Goal: Transaction & Acquisition: Subscribe to service/newsletter

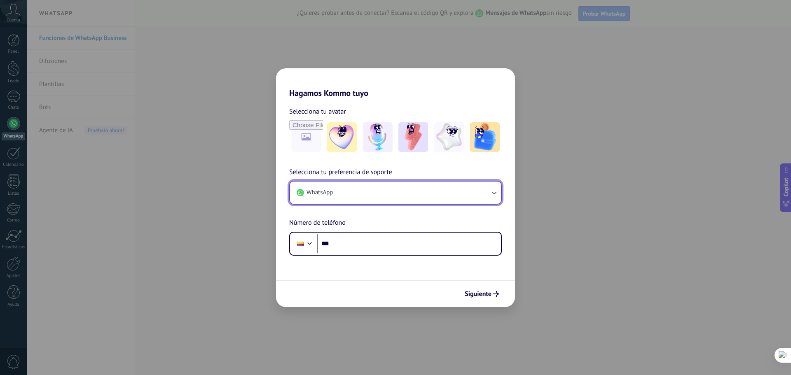
click at [377, 194] on button "WhatsApp" at bounding box center [395, 193] width 211 height 22
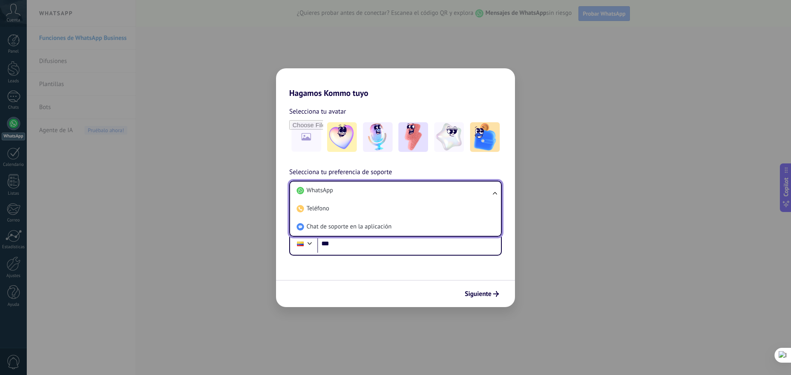
click at [377, 194] on li "WhatsApp" at bounding box center [393, 191] width 201 height 18
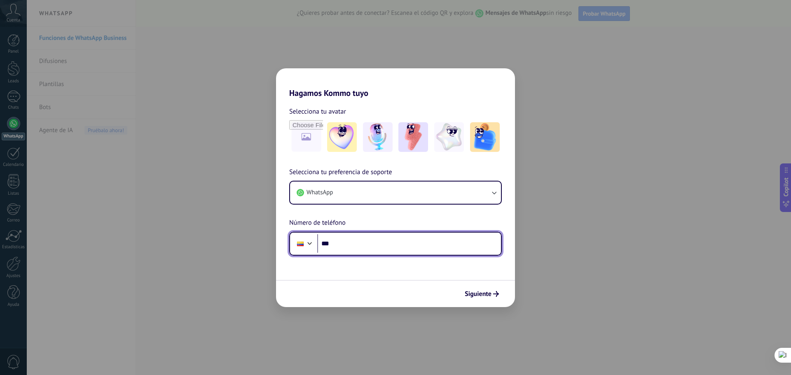
click at [363, 251] on input "***" at bounding box center [409, 243] width 184 height 19
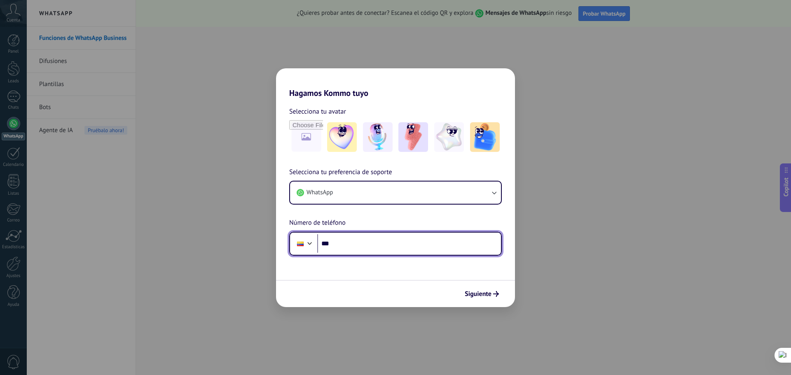
paste input "**********"
type input "**********"
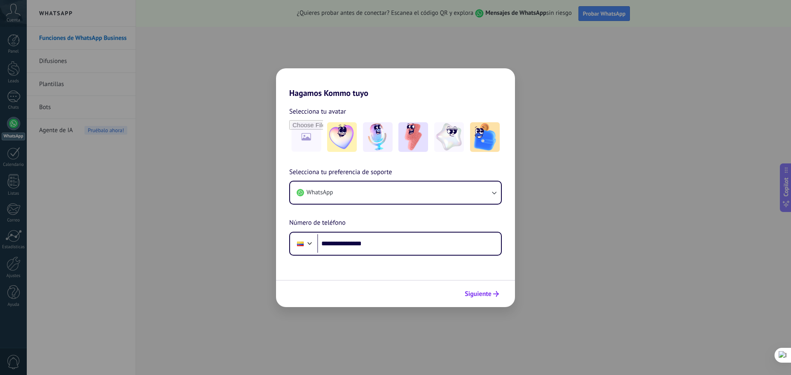
click at [485, 293] on span "Siguiente" at bounding box center [478, 294] width 27 height 6
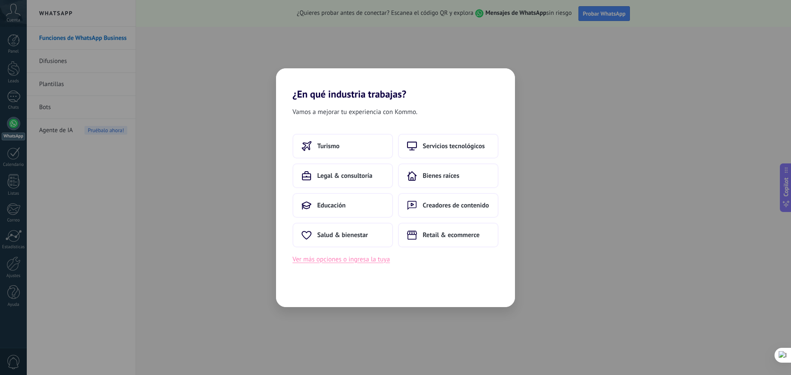
click at [360, 262] on button "Ver más opciones o ingresa la tuya" at bounding box center [341, 259] width 97 height 11
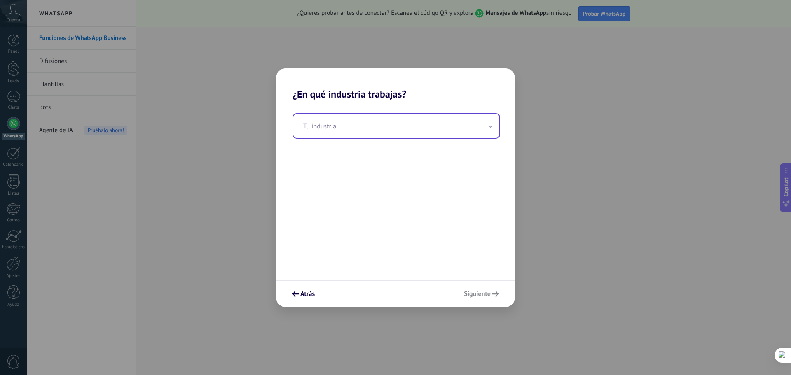
click at [361, 131] on input "text" at bounding box center [396, 126] width 206 height 24
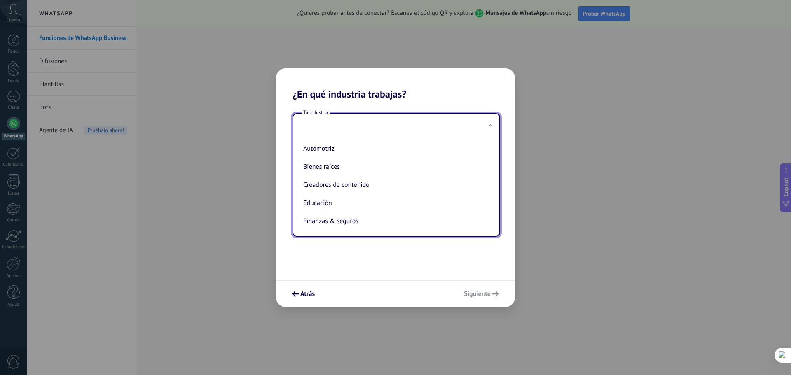
type input "*"
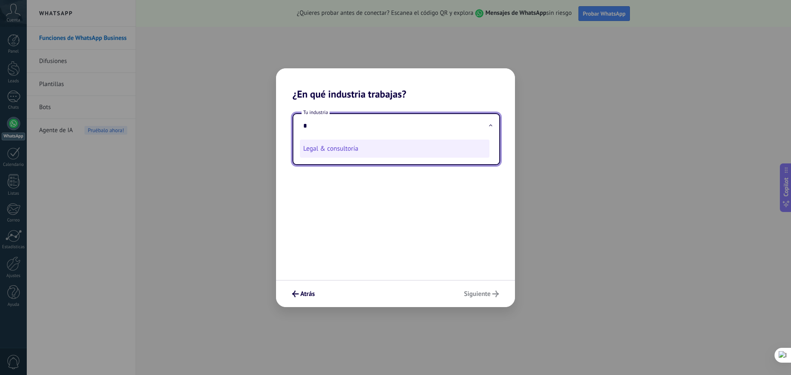
click at [443, 150] on li "Legal & consultoría" at bounding box center [395, 149] width 190 height 18
type input "**********"
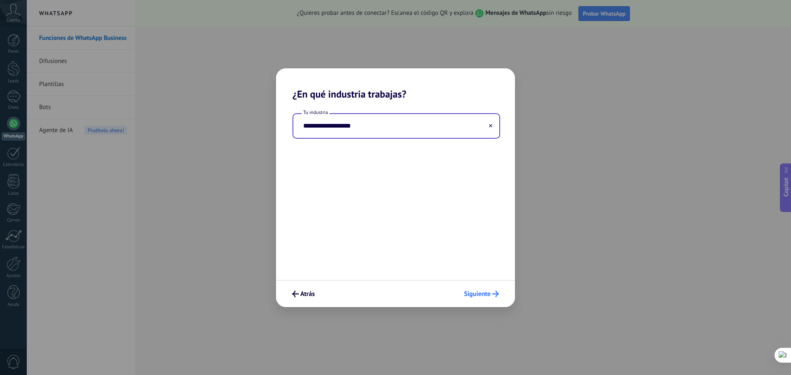
click at [480, 293] on span "Siguiente" at bounding box center [477, 294] width 27 height 6
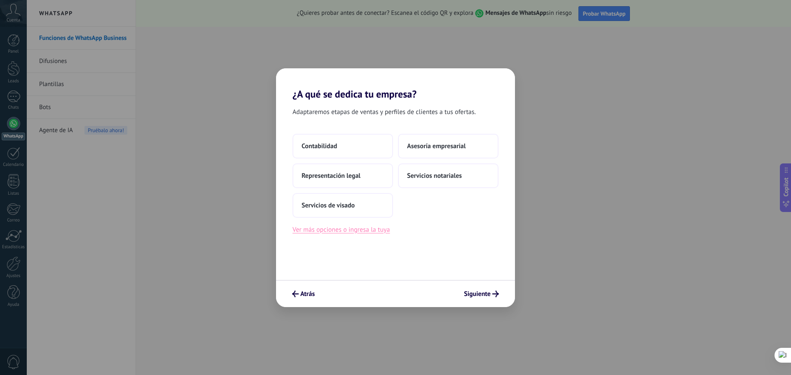
click at [384, 234] on button "Ver más opciones o ingresa la tuya" at bounding box center [341, 230] width 97 height 11
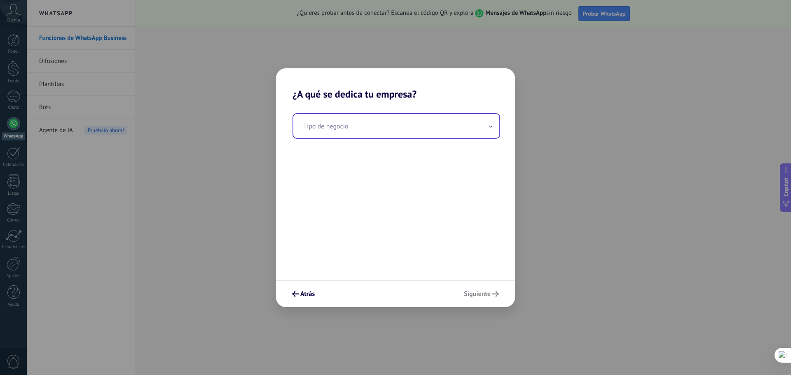
click at [425, 133] on input "text" at bounding box center [396, 126] width 206 height 24
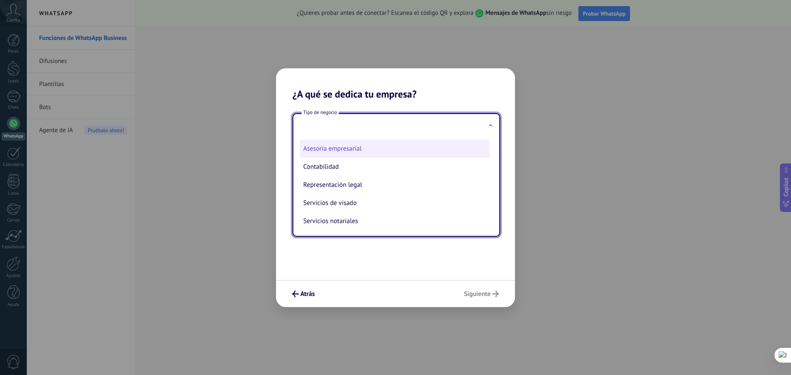
scroll to position [1, 0]
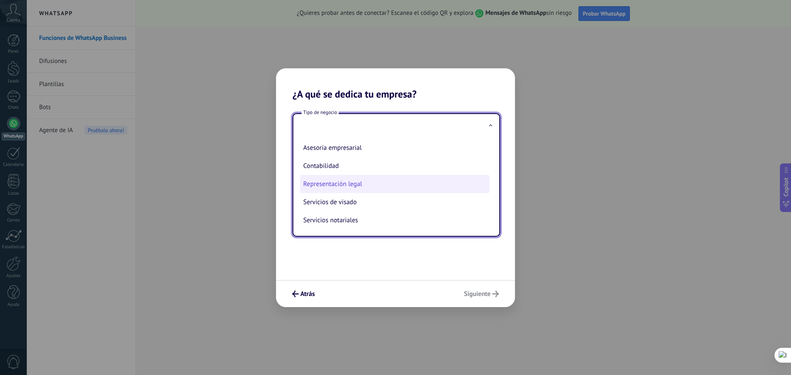
click at [411, 180] on li "Representación legal" at bounding box center [395, 184] width 190 height 18
type input "**********"
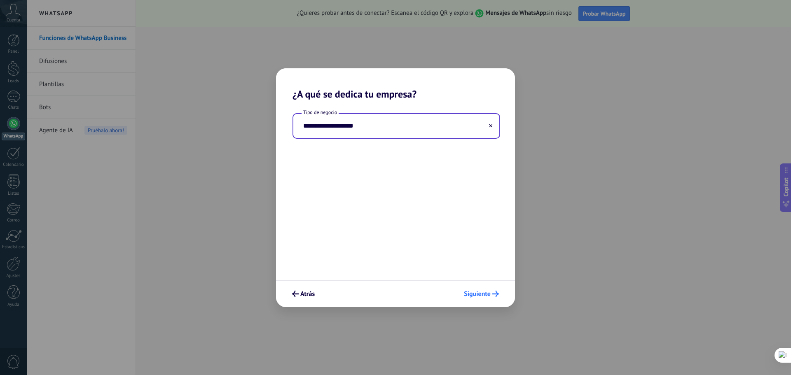
click at [496, 292] on use "submit" at bounding box center [495, 294] width 7 height 7
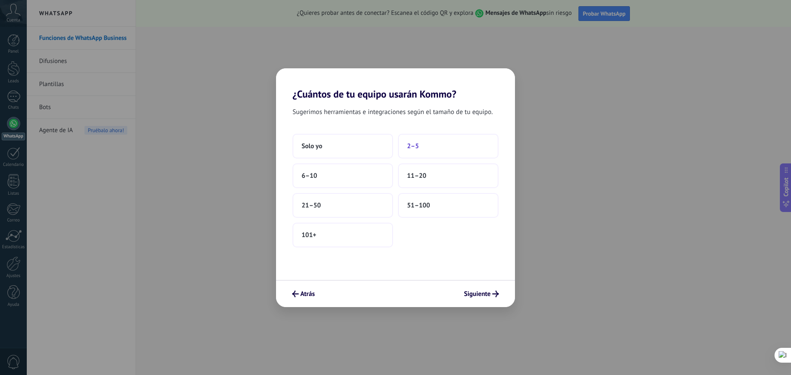
click at [414, 148] on span "2–5" at bounding box center [413, 146] width 12 height 8
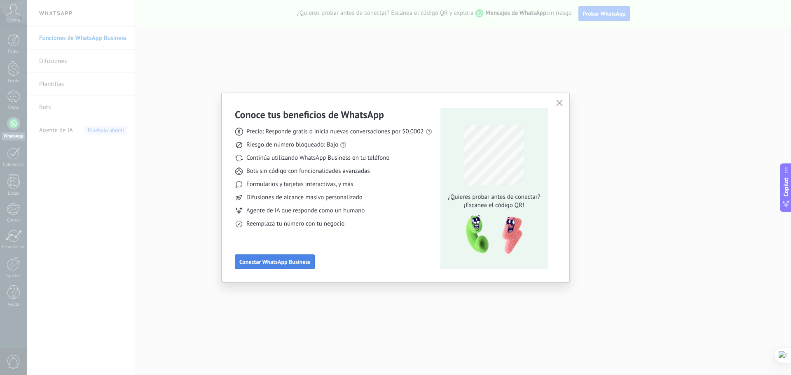
click at [297, 266] on button "Conectar WhatsApp Business" at bounding box center [275, 262] width 80 height 15
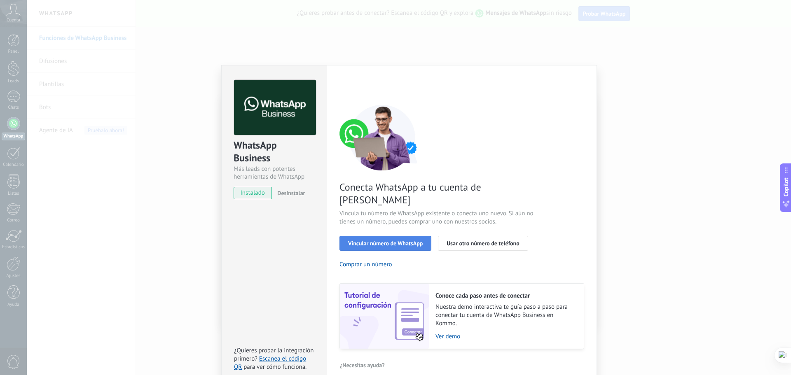
click at [377, 241] on span "Vincular número de WhatsApp" at bounding box center [385, 244] width 75 height 6
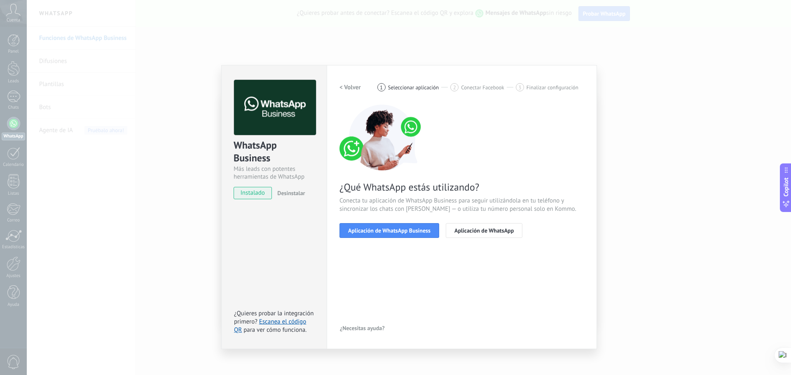
click at [377, 232] on span "Aplicación de WhatsApp Business" at bounding box center [389, 231] width 82 height 6
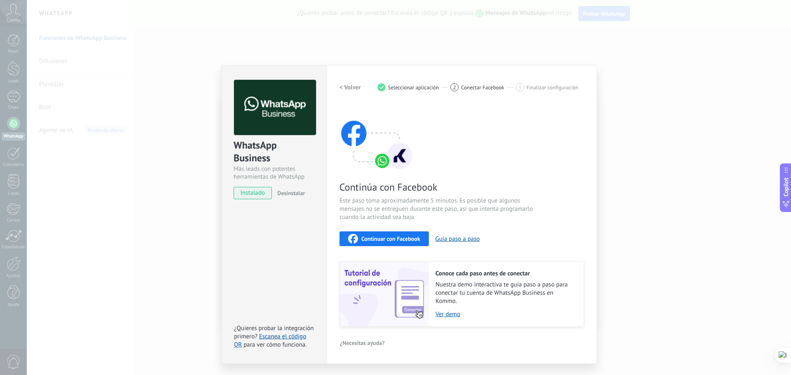
drag, startPoint x: 469, startPoint y: 202, endPoint x: 471, endPoint y: 146, distance: 56.5
click at [470, 202] on span "Este paso toma aproximadamente 5 minutos. Es posible que algunos mensajes no se…" at bounding box center [438, 209] width 196 height 25
drag, startPoint x: 491, startPoint y: 85, endPoint x: 560, endPoint y: 80, distance: 69.5
click at [492, 85] on span "Conectar Facebook" at bounding box center [482, 87] width 43 height 6
click at [550, 85] on span "Finalizar configuración" at bounding box center [553, 87] width 52 height 6
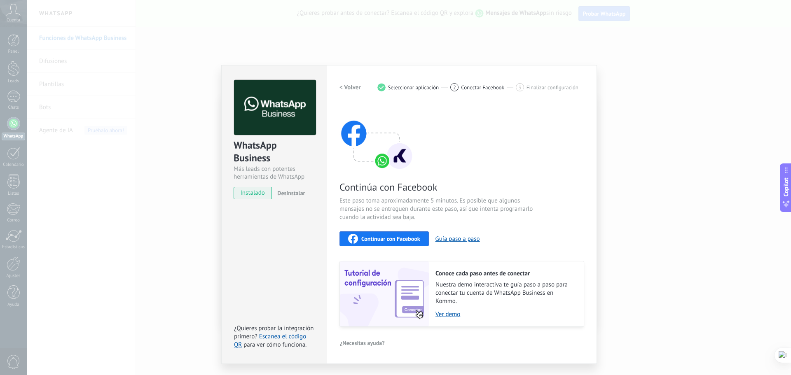
click at [419, 84] on div "1 Seleccionar aplicación" at bounding box center [413, 87] width 73 height 8
click at [423, 87] on span "Seleccionar aplicación" at bounding box center [413, 87] width 51 height 6
click at [420, 237] on span "Continuar con Facebook" at bounding box center [390, 239] width 59 height 6
click at [421, 159] on div "Continúa con Facebook Este paso toma aproximadamente 5 minutos. Es posible que …" at bounding box center [462, 216] width 245 height 222
click at [461, 238] on button "Guía paso a paso" at bounding box center [458, 239] width 44 height 8
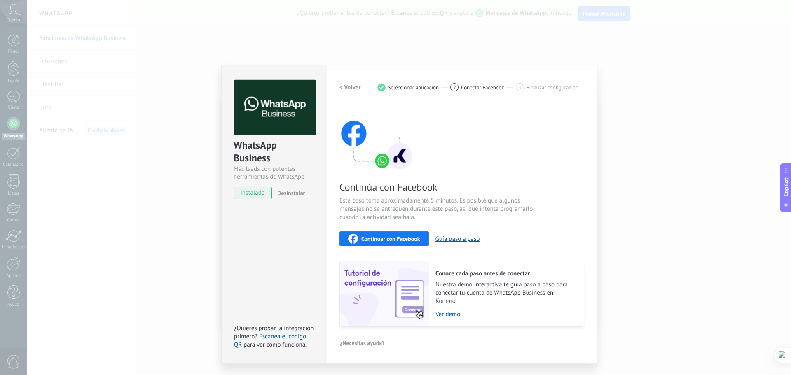
click at [460, 96] on div "< Volver 1 Seleccionar aplicación 2 Conectar Facebook 3 Finalizar configuración…" at bounding box center [462, 203] width 245 height 247
click at [527, 83] on div "< Volver 1 Seleccionar aplicación 2 Conectar Facebook 3 Finalizar configuración" at bounding box center [462, 87] width 245 height 15
click at [265, 197] on span "instalado" at bounding box center [252, 193] width 37 height 12
click at [397, 185] on span "Continúa con Facebook" at bounding box center [438, 187] width 196 height 13
click at [454, 311] on link "Ver demo" at bounding box center [506, 315] width 140 height 8
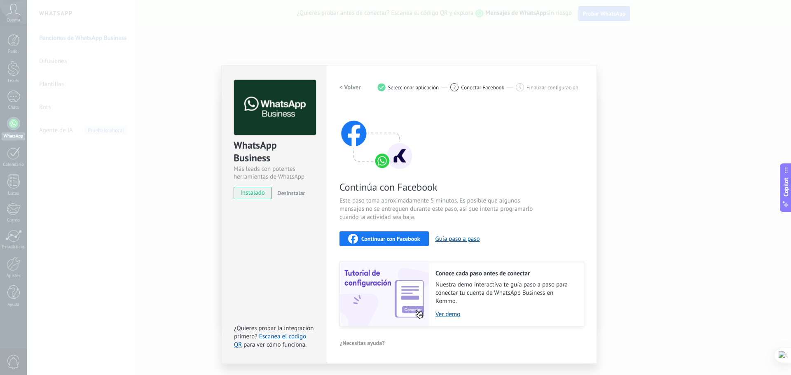
click at [395, 176] on div "Continúa con Facebook Este paso toma aproximadamente 5 minutos. Es posible que …" at bounding box center [462, 216] width 245 height 222
click at [387, 188] on span "Continúa con Facebook" at bounding box center [438, 187] width 196 height 13
click at [424, 188] on span "Continúa con Facebook" at bounding box center [438, 187] width 196 height 13
click at [264, 193] on span "instalado" at bounding box center [252, 193] width 37 height 12
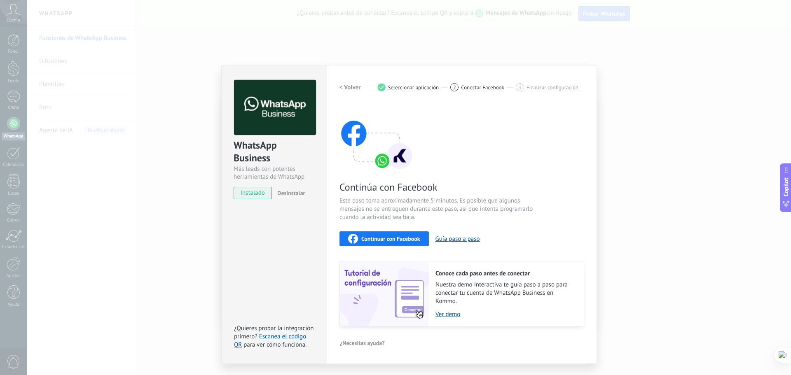
click at [356, 83] on button "< Volver" at bounding box center [350, 87] width 21 height 15
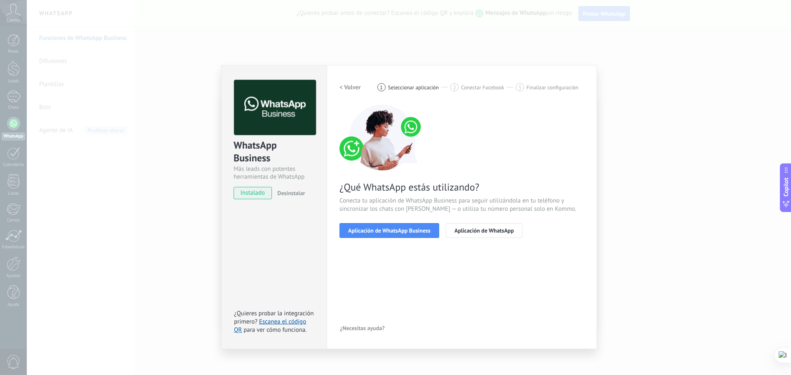
click at [356, 84] on button "< Volver" at bounding box center [350, 87] width 21 height 15
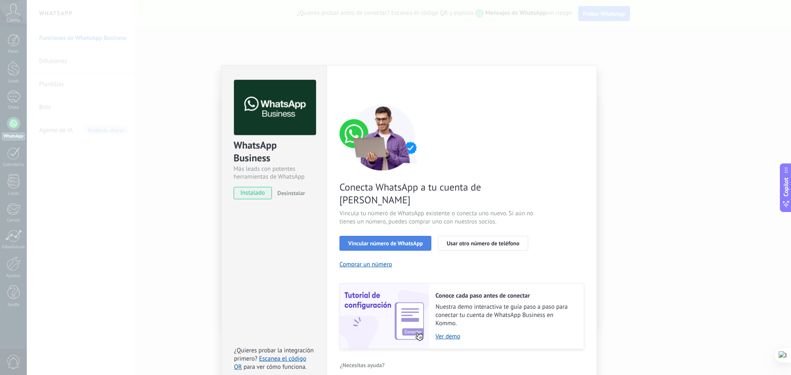
click at [407, 241] on span "Vincular número de WhatsApp" at bounding box center [385, 244] width 75 height 6
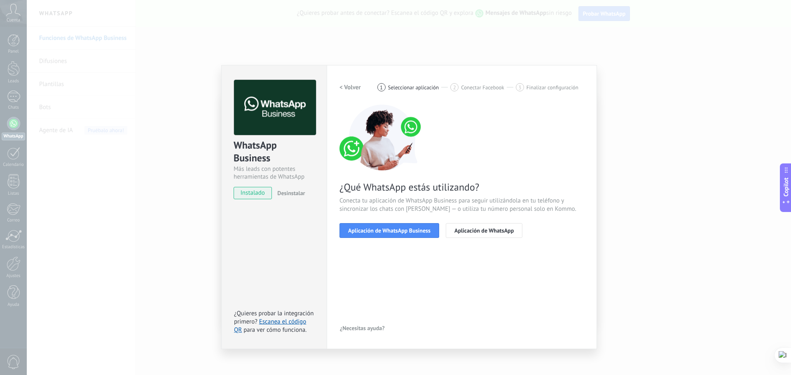
click at [407, 234] on span "Aplicación de WhatsApp Business" at bounding box center [389, 231] width 82 height 6
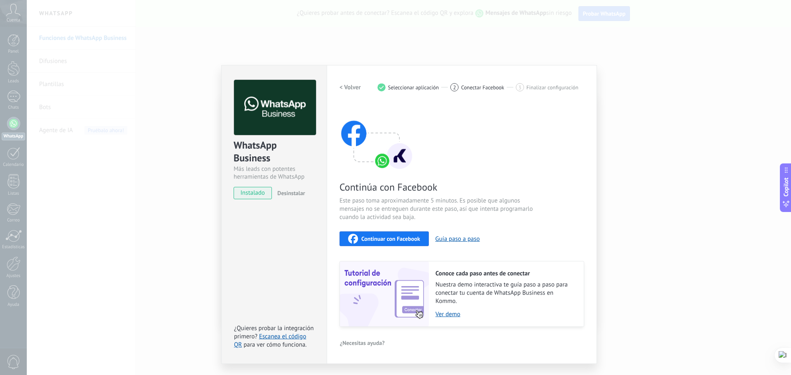
click at [409, 242] on span "Continuar con Facebook" at bounding box center [390, 239] width 59 height 6
click at [372, 341] on span "¿Necesitas ayuda?" at bounding box center [362, 343] width 45 height 6
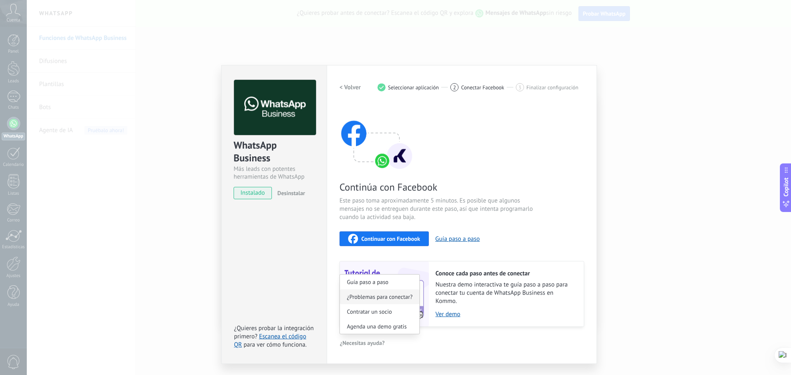
click at [388, 300] on span "¿Problemas para conectar?" at bounding box center [380, 297] width 66 height 6
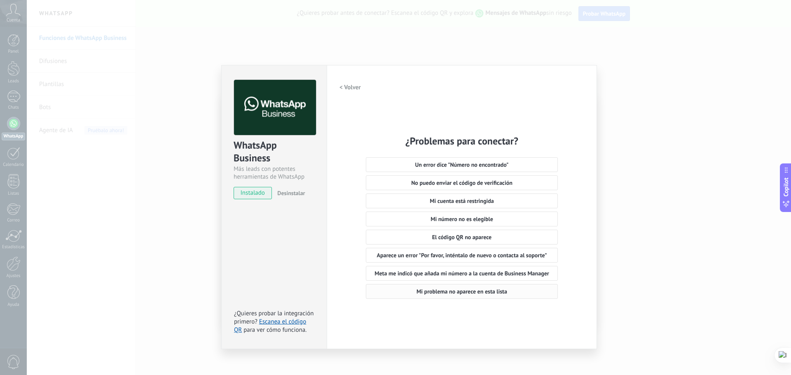
click at [499, 290] on span "Mi problema no aparece en esta lista" at bounding box center [462, 292] width 91 height 6
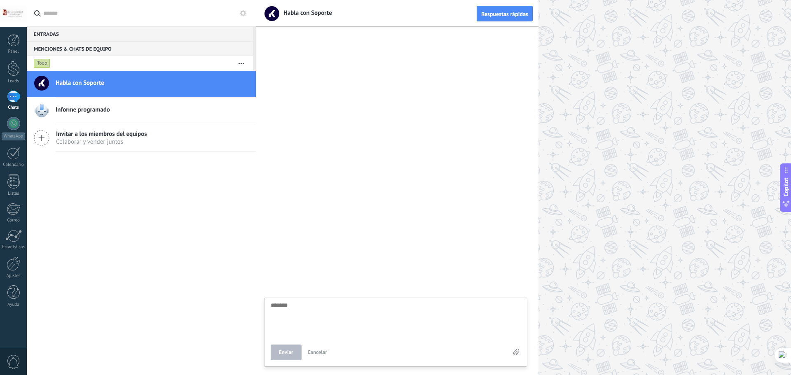
click at [314, 321] on textarea at bounding box center [396, 319] width 250 height 34
type textarea "*"
type textarea "**"
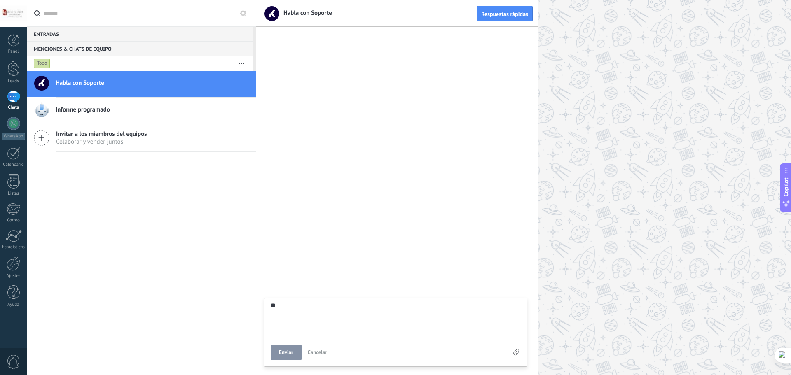
type textarea "**"
type textarea "****"
type textarea "*****"
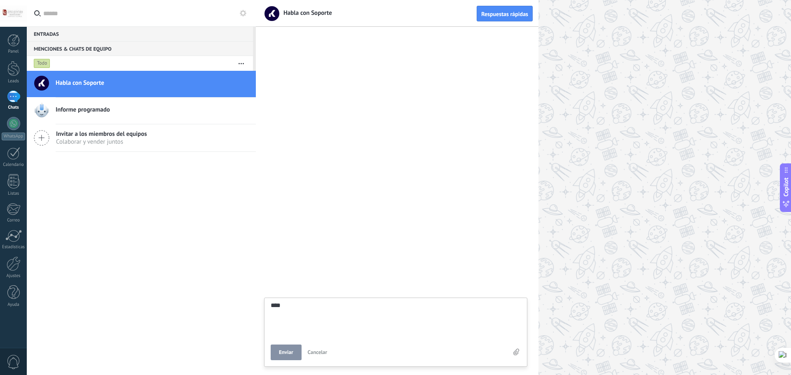
type textarea "*****"
type textarea "******"
type textarea "*******"
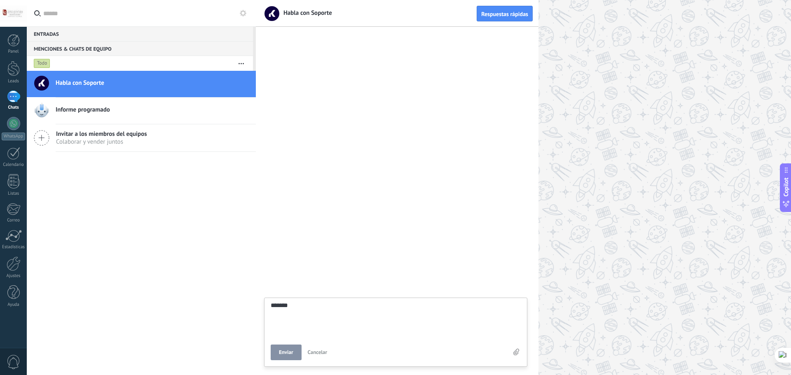
type textarea "********"
type textarea "**********"
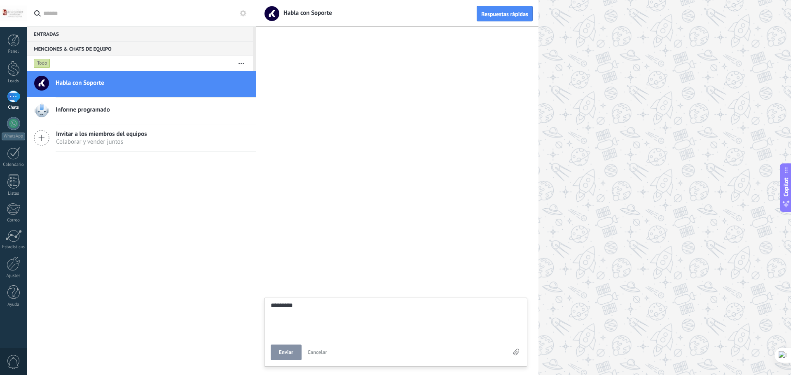
type textarea "**********"
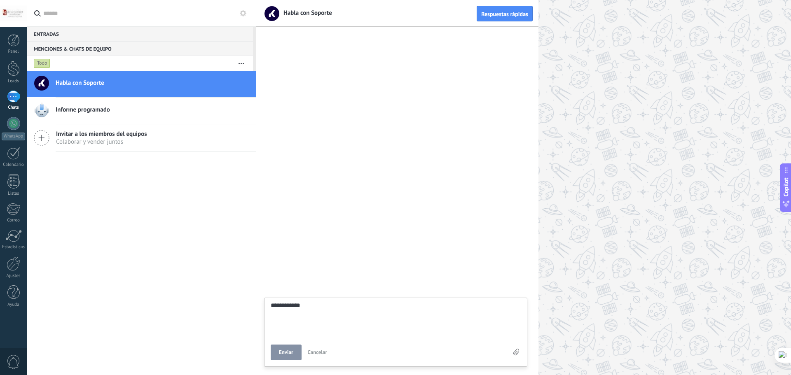
type textarea "**********"
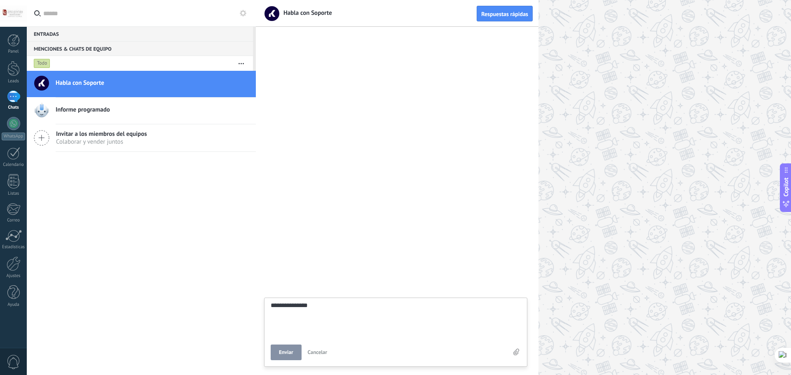
type textarea "**********"
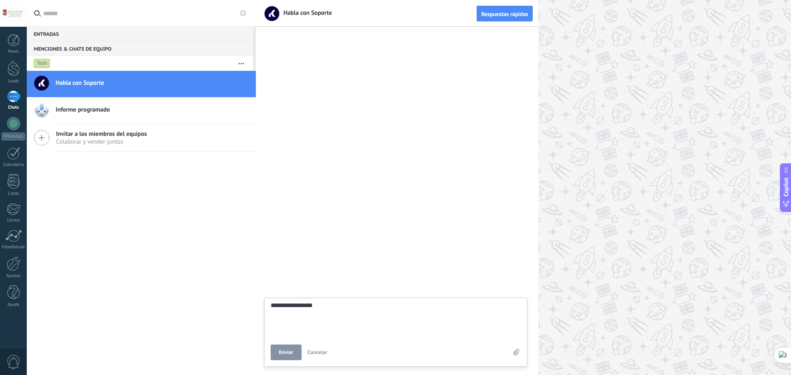
type textarea "**********"
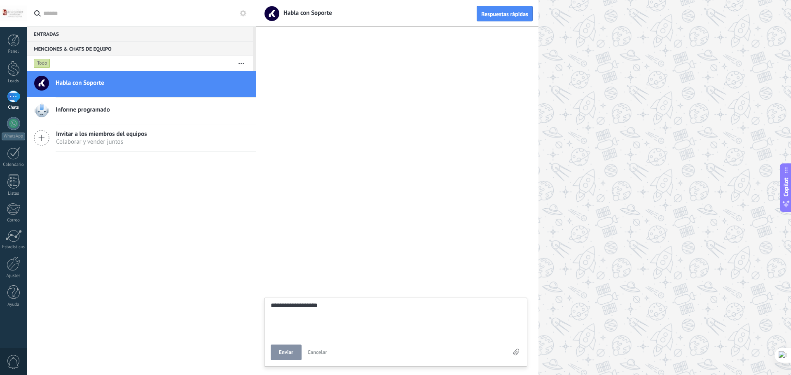
type textarea "**********"
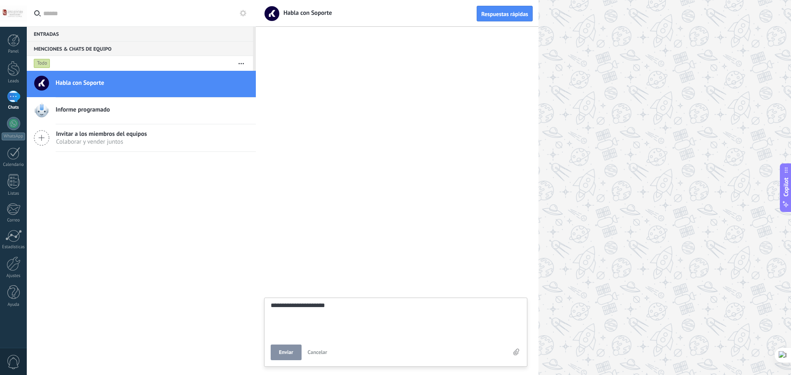
type textarea "**********"
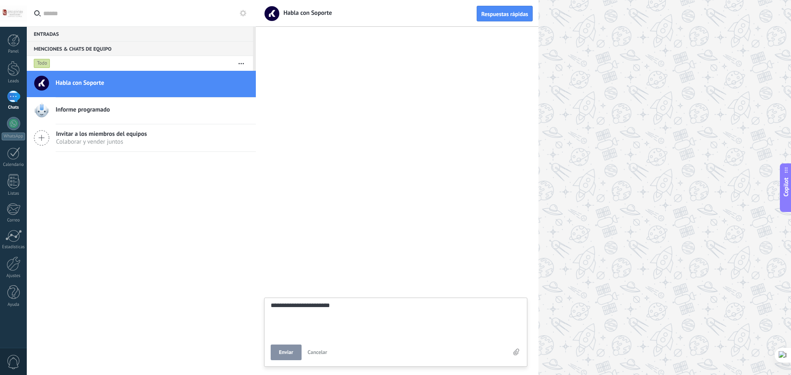
type textarea "**********"
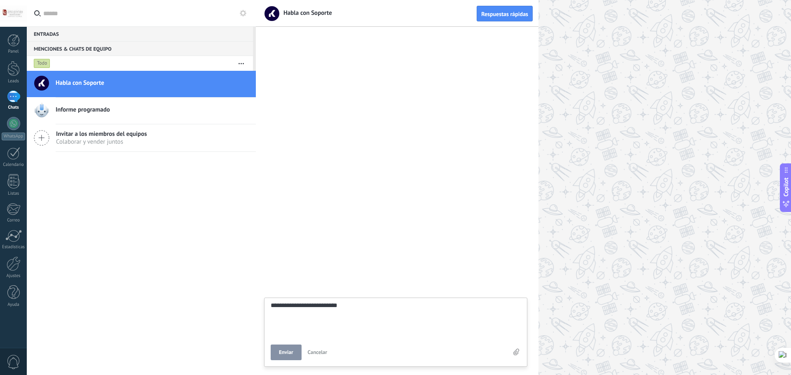
type textarea "**********"
click at [293, 355] on span "Enviar" at bounding box center [286, 353] width 14 height 6
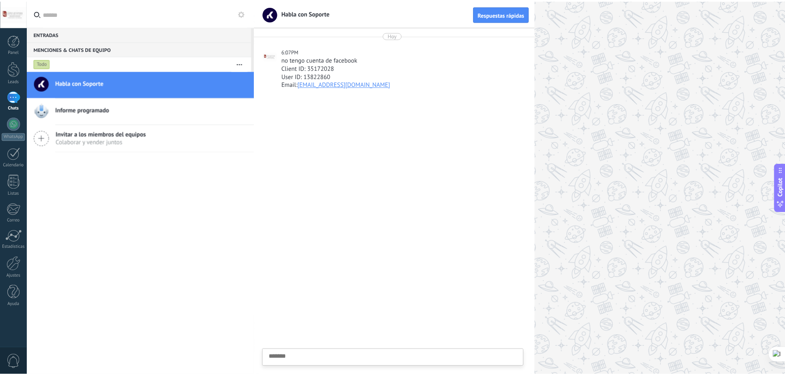
scroll to position [8, 0]
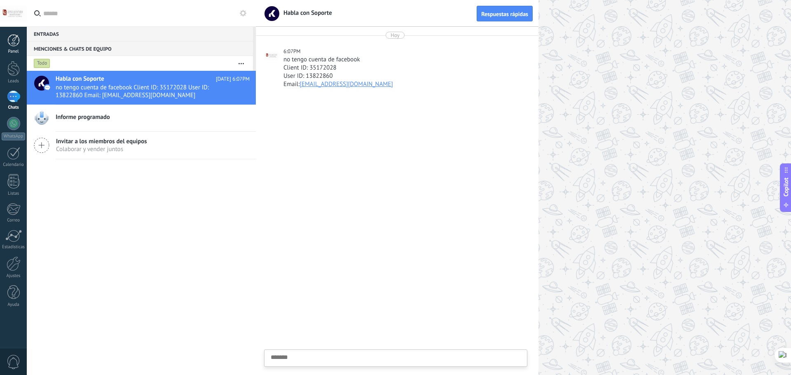
click at [15, 40] on div at bounding box center [13, 40] width 12 height 12
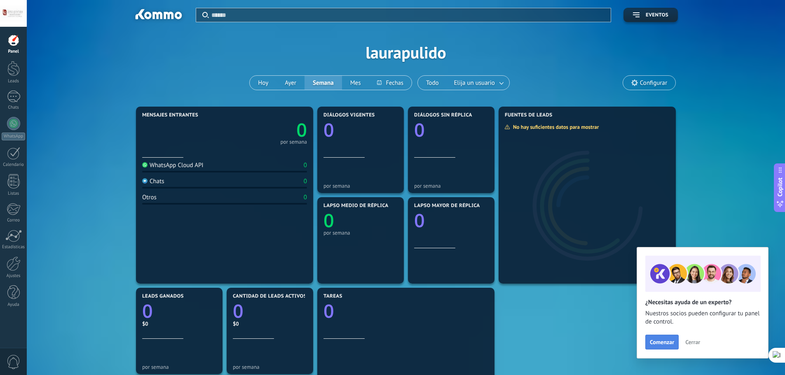
click at [660, 344] on span "Comenzar" at bounding box center [662, 343] width 24 height 6
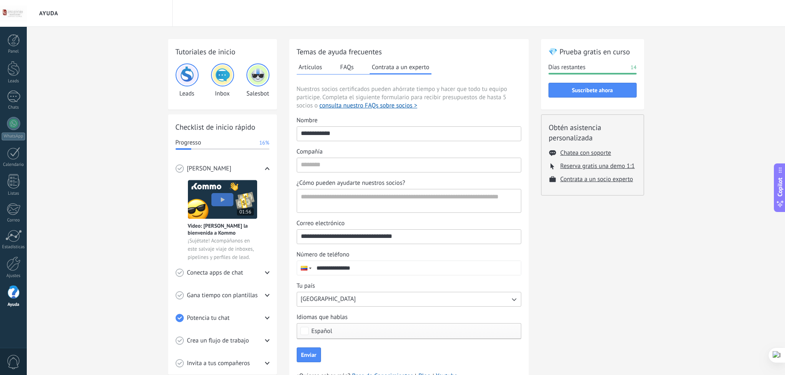
scroll to position [40, 0]
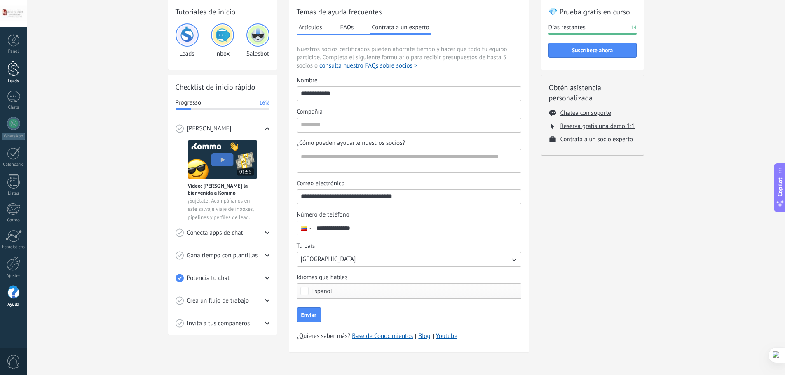
click at [16, 76] on div at bounding box center [13, 68] width 12 height 15
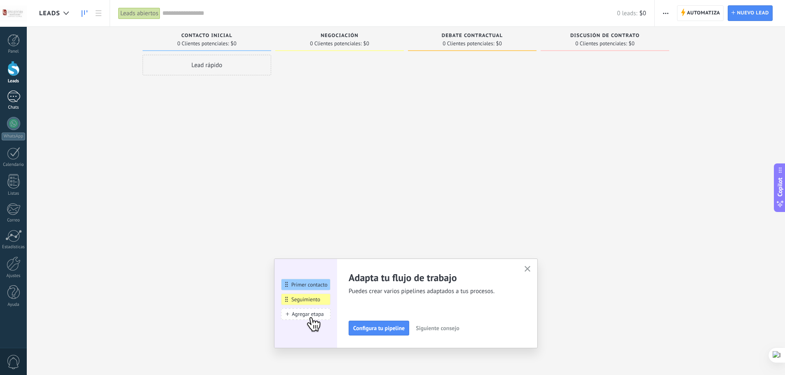
click at [16, 91] on div at bounding box center [13, 97] width 13 height 12
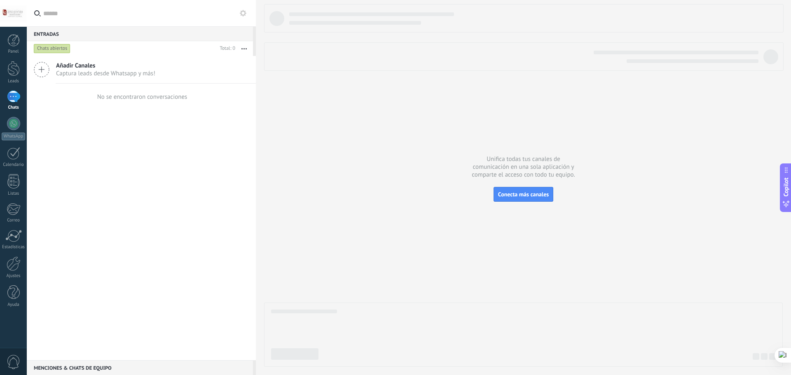
click at [157, 77] on div "Añadir Canales Captura leads desde Whatsapp y más!" at bounding box center [141, 70] width 229 height 28
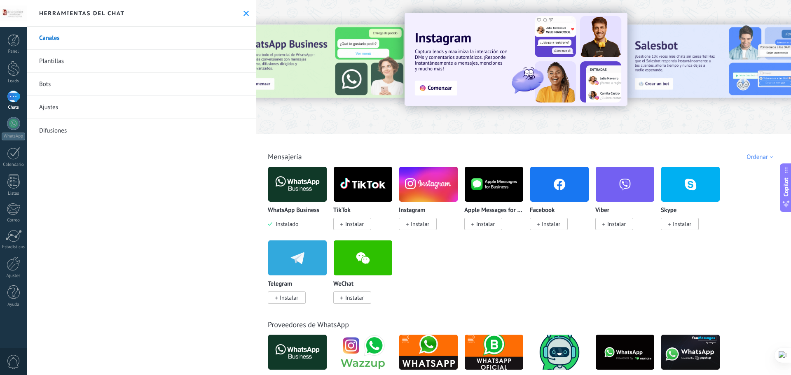
click at [311, 181] on img at bounding box center [297, 184] width 59 height 40
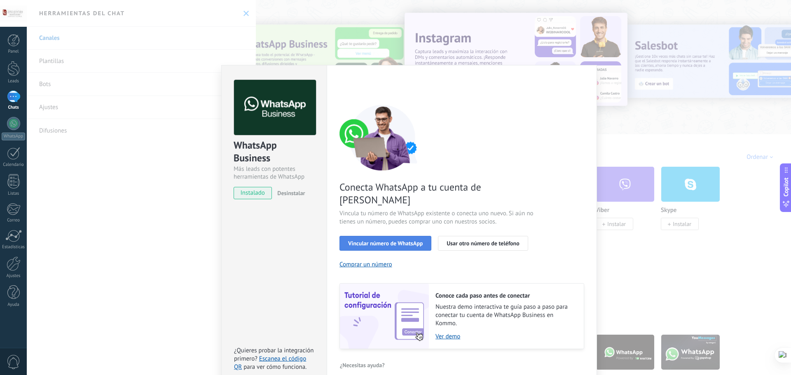
click at [359, 236] on button "Vincular número de WhatsApp" at bounding box center [386, 243] width 92 height 15
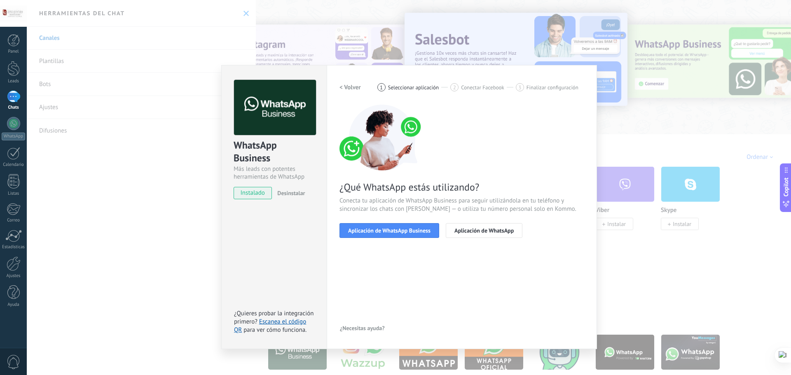
click at [359, 236] on button "Aplicación de WhatsApp Business" at bounding box center [390, 230] width 100 height 15
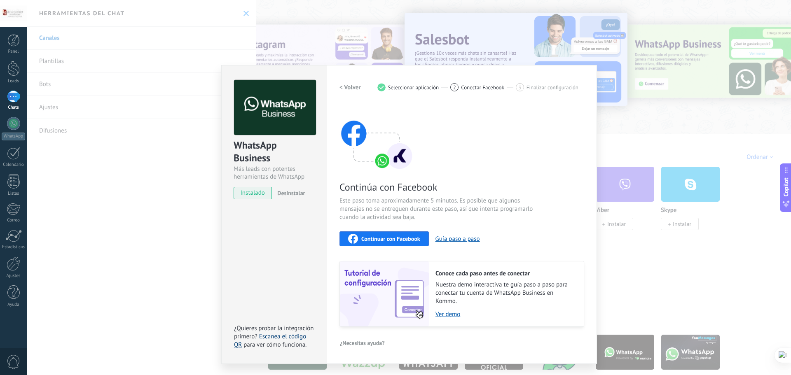
click at [295, 338] on link "Escanea el código QR" at bounding box center [270, 341] width 72 height 16
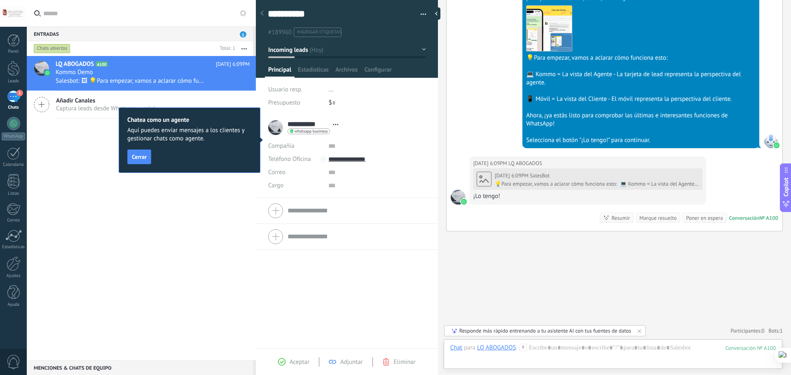
scroll to position [316, 0]
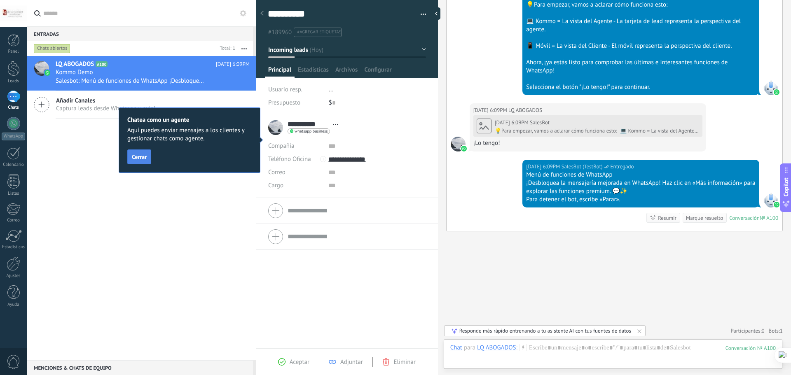
click at [137, 159] on span "Cerrar" at bounding box center [139, 157] width 15 height 6
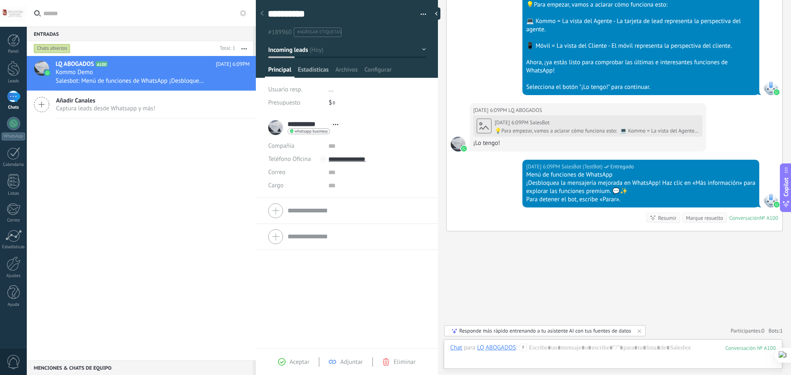
click at [314, 75] on span "Estadísticas" at bounding box center [313, 72] width 31 height 12
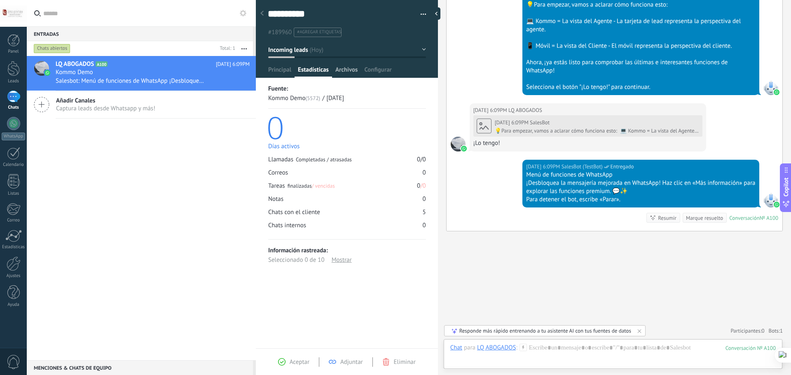
click at [346, 69] on span "Archivos" at bounding box center [346, 72] width 22 height 12
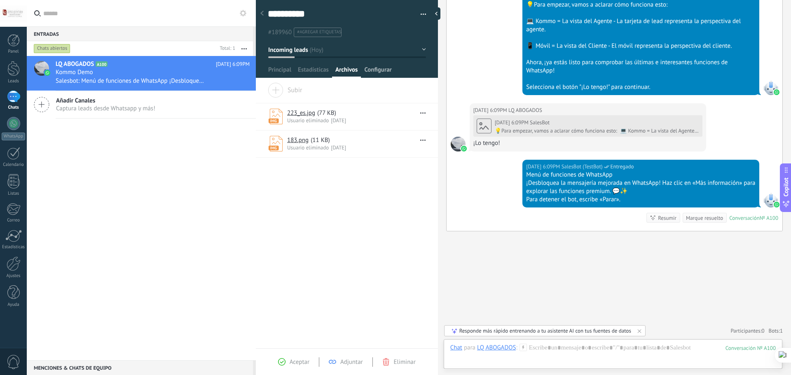
click at [381, 66] on span "Configurar" at bounding box center [377, 72] width 27 height 12
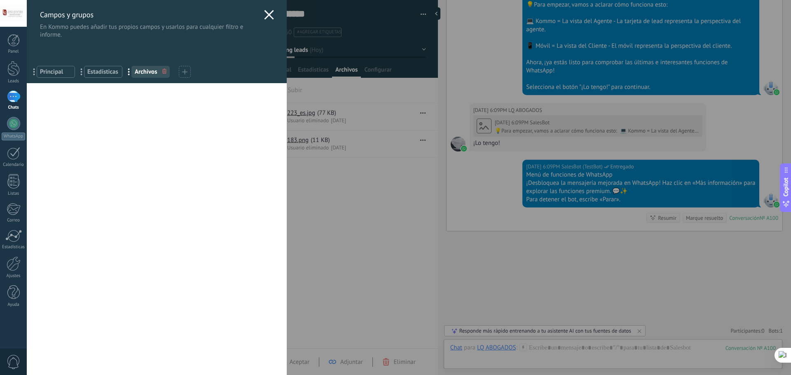
click at [264, 17] on use at bounding box center [268, 14] width 9 height 9
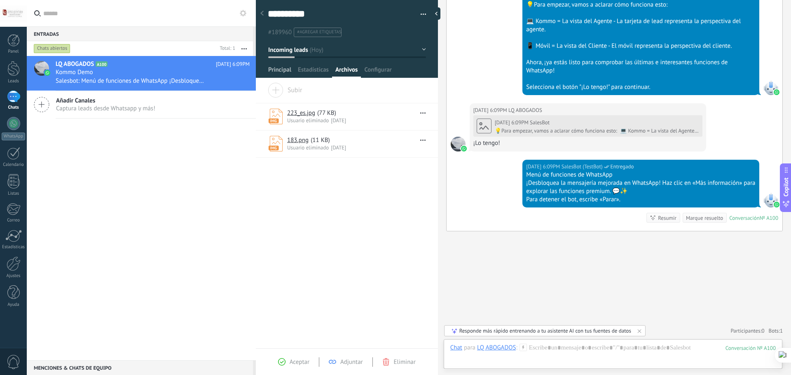
click at [283, 68] on span "Principal" at bounding box center [279, 72] width 23 height 12
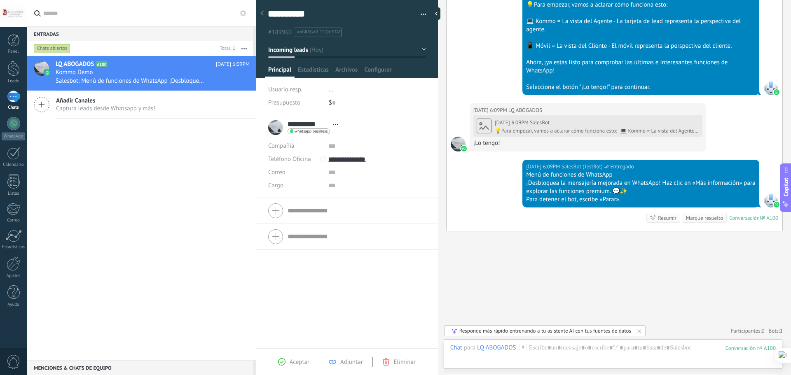
click at [323, 92] on div "Usuario resp. ..." at bounding box center [347, 89] width 158 height 13
click at [329, 91] on span "..." at bounding box center [331, 90] width 5 height 8
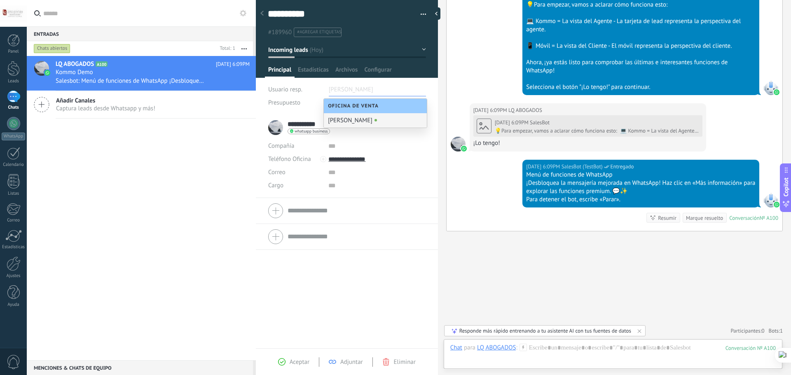
click at [386, 142] on input "text" at bounding box center [376, 146] width 97 height 13
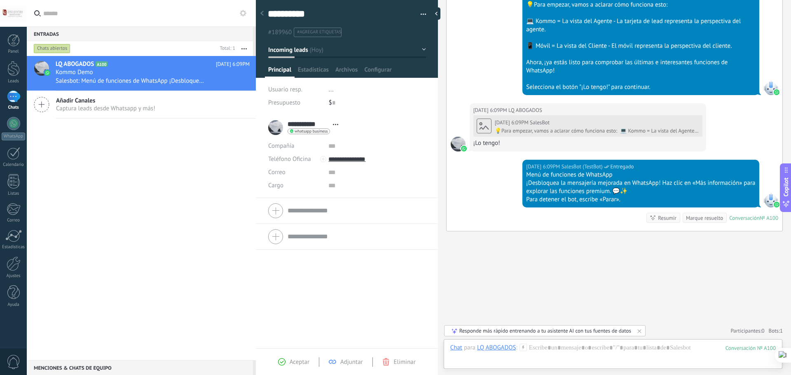
click at [330, 92] on span "..." at bounding box center [331, 90] width 5 height 8
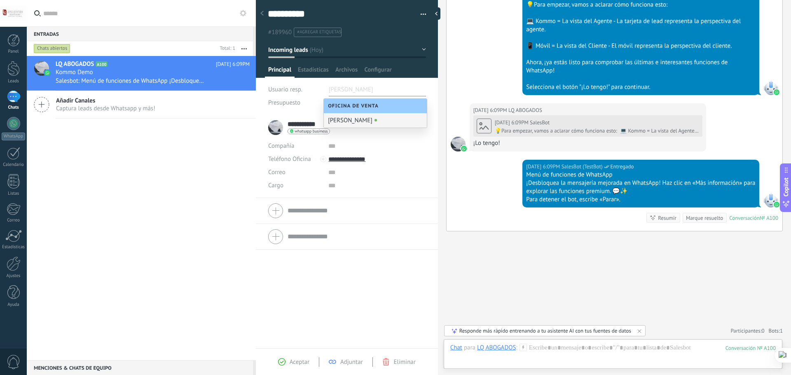
click at [351, 108] on span "Oficina de Venta" at bounding box center [355, 106] width 55 height 6
click at [385, 149] on input "text" at bounding box center [376, 146] width 97 height 13
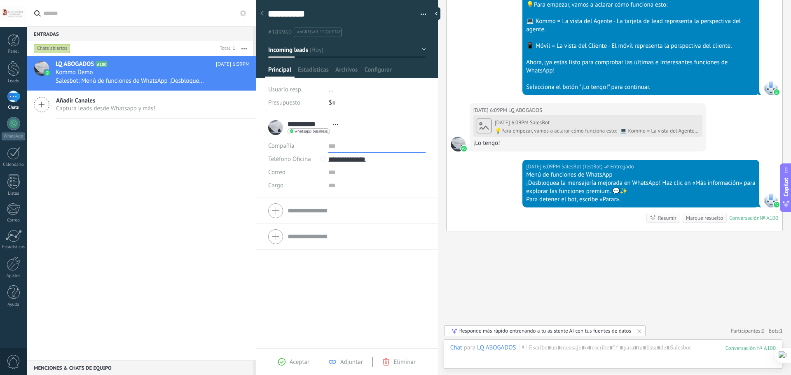
click at [329, 148] on input "text" at bounding box center [376, 146] width 97 height 13
click at [331, 173] on input "text" at bounding box center [376, 172] width 97 height 13
click at [212, 71] on div "Kommo Demo" at bounding box center [153, 72] width 194 height 8
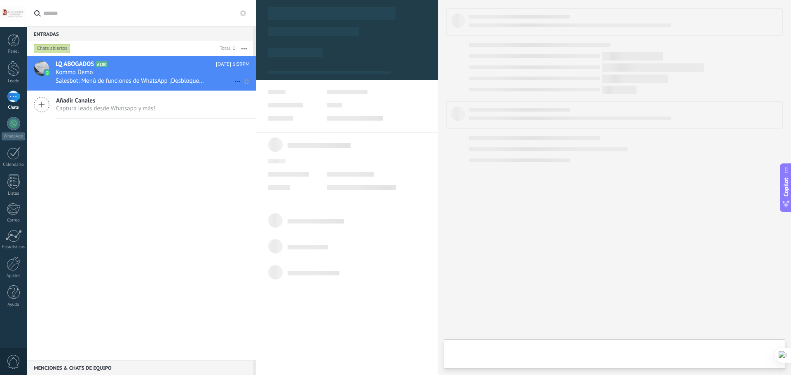
type textarea "**********"
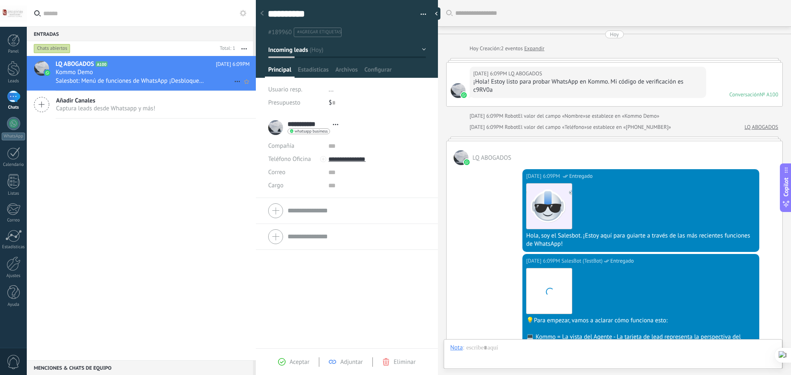
scroll to position [12, 0]
click at [235, 81] on icon at bounding box center [237, 82] width 10 height 10
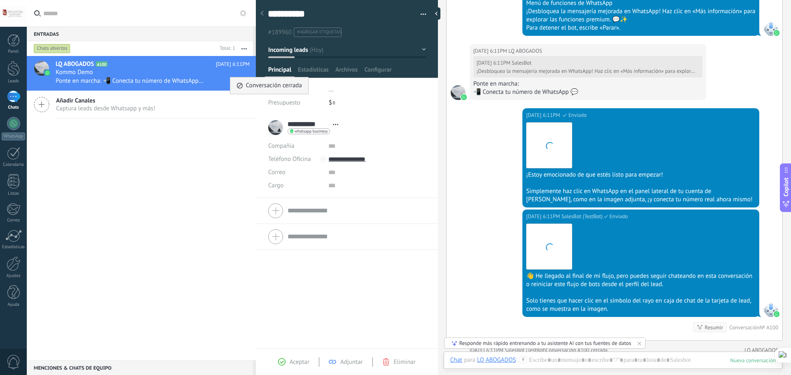
scroll to position [890, 0]
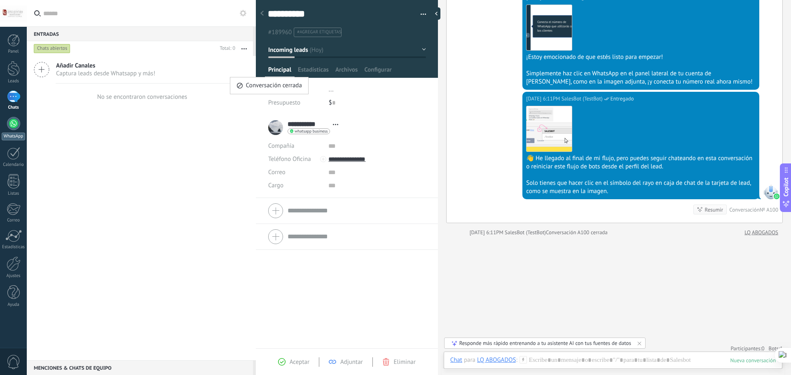
click at [11, 124] on div at bounding box center [13, 123] width 13 height 13
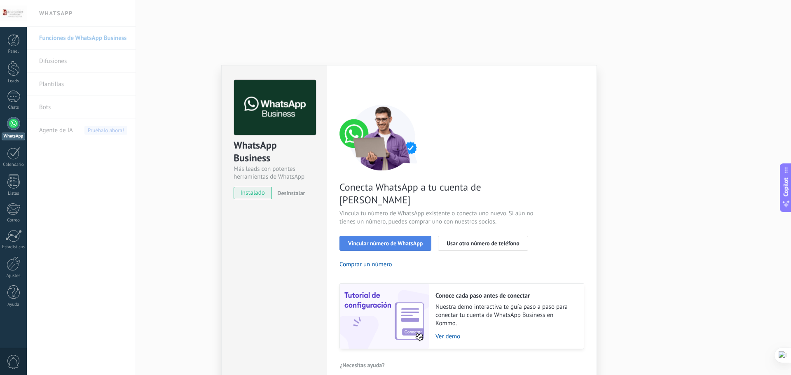
click at [364, 241] on span "Vincular número de WhatsApp" at bounding box center [385, 244] width 75 height 6
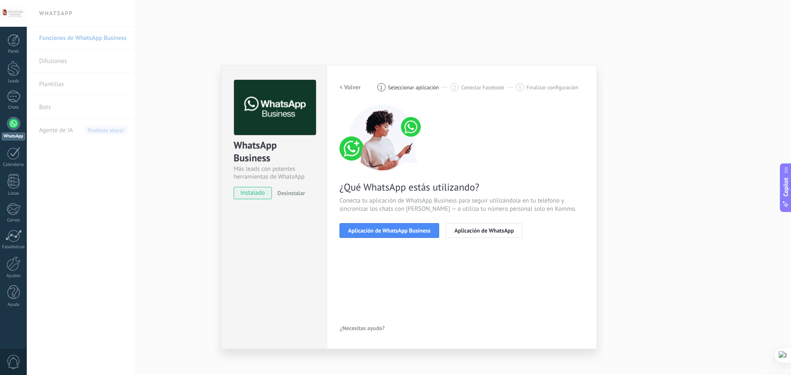
click at [364, 230] on span "Aplicación de WhatsApp Business" at bounding box center [389, 231] width 82 height 6
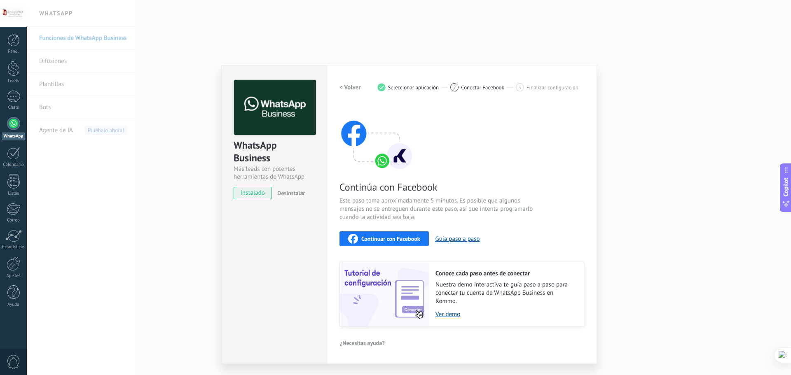
click at [372, 238] on span "Continuar con Facebook" at bounding box center [390, 239] width 59 height 6
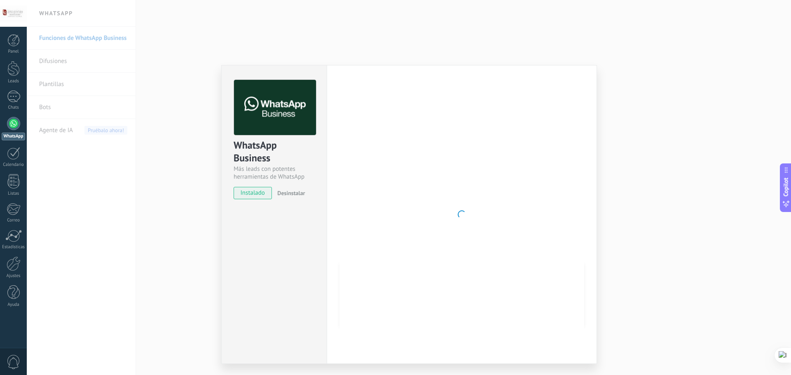
click at [494, 243] on div at bounding box center [462, 214] width 245 height 269
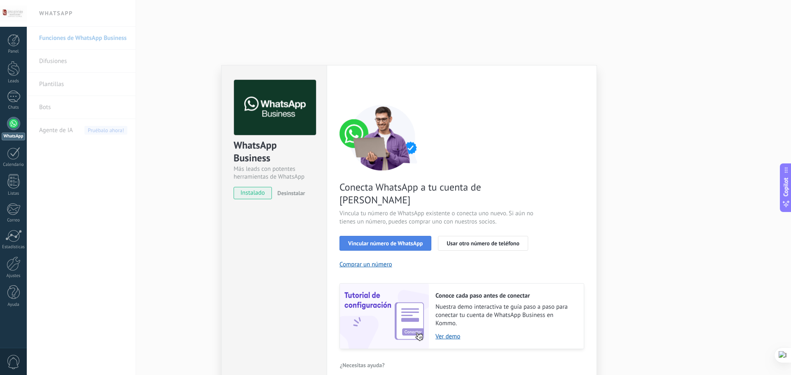
click at [407, 241] on span "Vincular número de WhatsApp" at bounding box center [385, 244] width 75 height 6
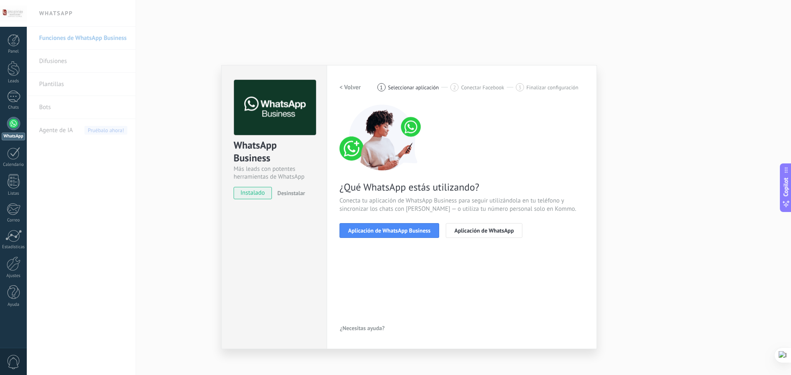
click at [407, 234] on span "Aplicación de WhatsApp Business" at bounding box center [389, 231] width 82 height 6
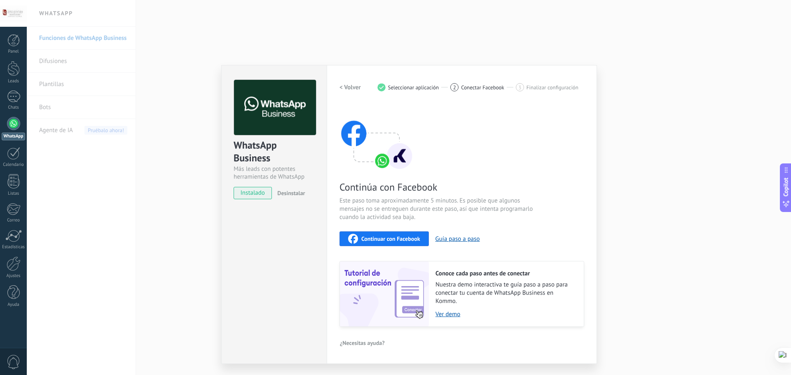
click at [407, 235] on div "Continuar con Facebook" at bounding box center [384, 239] width 72 height 10
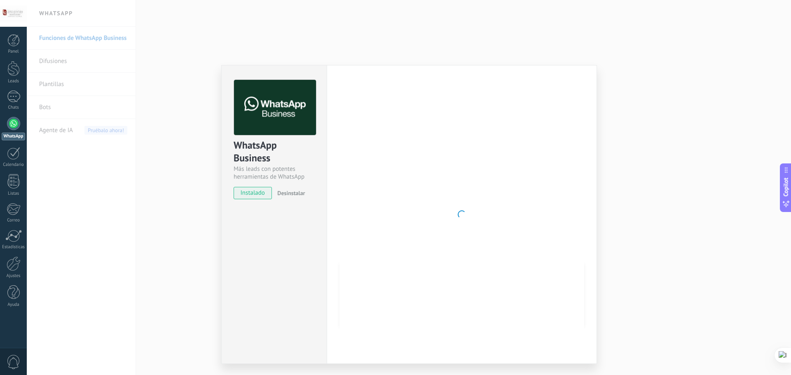
drag, startPoint x: 440, startPoint y: 30, endPoint x: 372, endPoint y: 19, distance: 69.0
click at [440, 30] on div "WhatsApp Business Más leads con potentes herramientas de WhatsApp instalado Des…" at bounding box center [409, 187] width 764 height 375
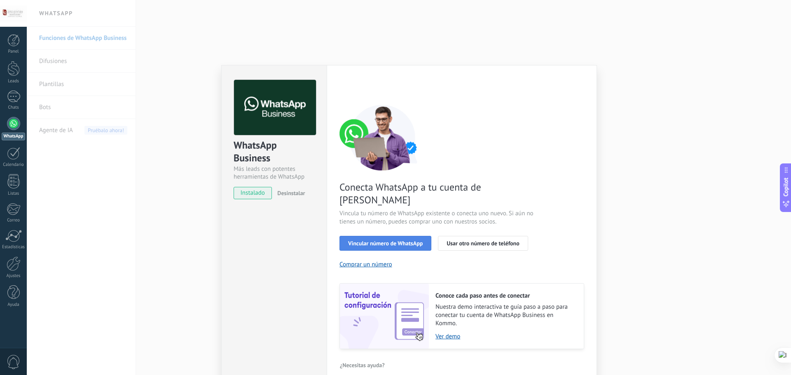
click at [399, 236] on button "Vincular número de WhatsApp" at bounding box center [386, 243] width 92 height 15
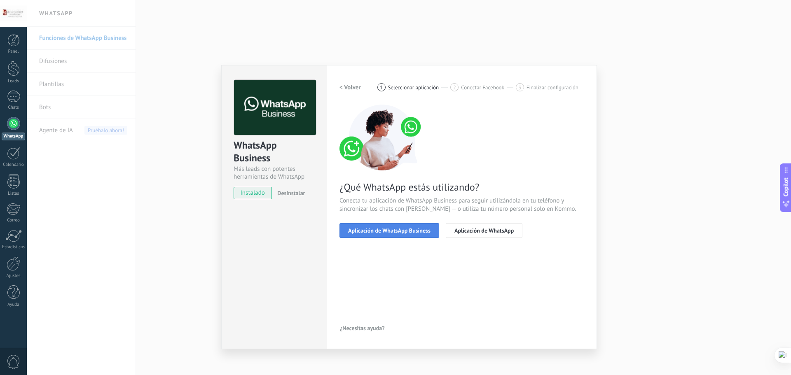
click at [399, 234] on span "Aplicación de WhatsApp Business" at bounding box center [389, 231] width 82 height 6
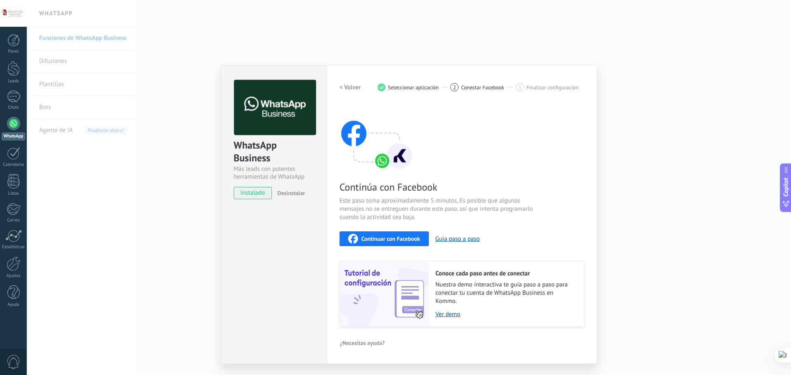
click at [399, 234] on button "Continuar con Facebook" at bounding box center [384, 239] width 89 height 15
click at [362, 88] on div "< Volver 1 Seleccionar aplicación 2 Conectar Facebook 3 Finalizar configuración" at bounding box center [462, 87] width 245 height 15
click at [356, 86] on h2 "< Volver" at bounding box center [350, 88] width 21 height 8
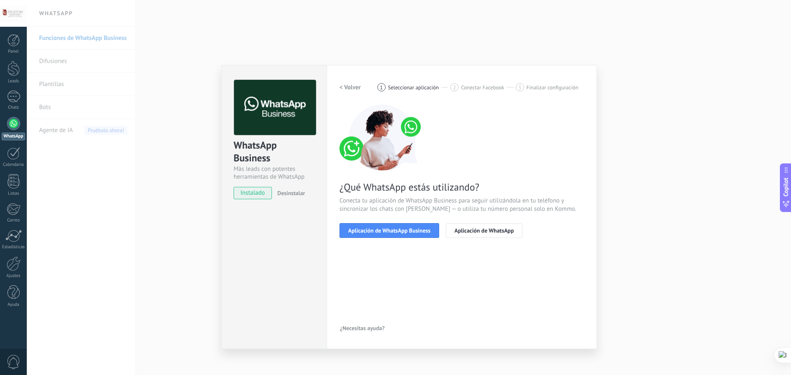
click at [356, 86] on h2 "< Volver" at bounding box center [350, 88] width 21 height 8
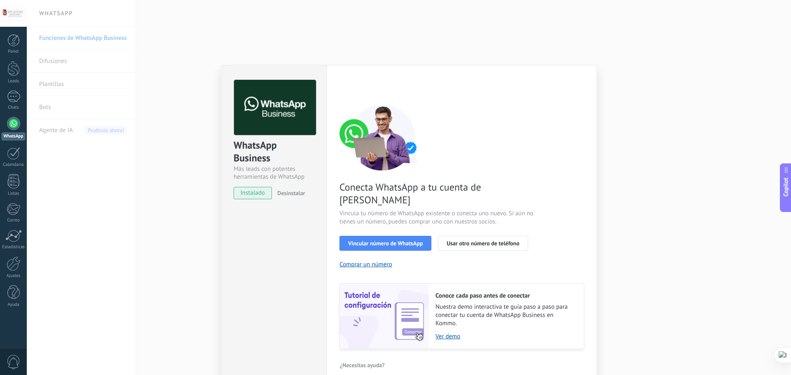
click at [356, 86] on div "< Volver 1 Seleccionar aplicación 2 Conectar Facebook 3 Finalizar configuración" at bounding box center [462, 87] width 245 height 15
drag, startPoint x: 603, startPoint y: 64, endPoint x: 602, endPoint y: 41, distance: 23.1
click at [603, 61] on div "WhatsApp Business Más leads con potentes herramientas de WhatsApp instalado Des…" at bounding box center [409, 187] width 764 height 375
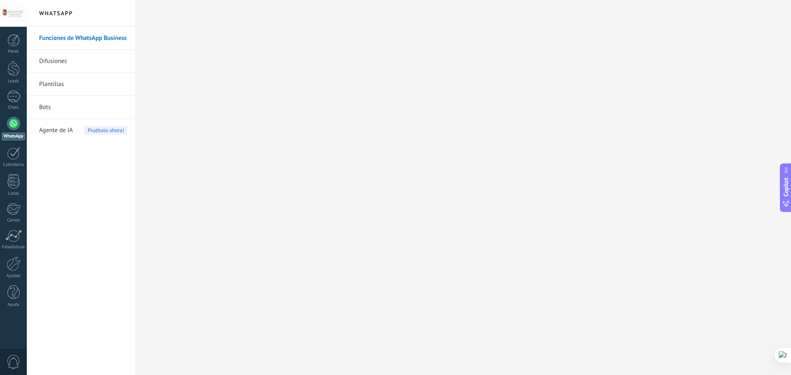
click at [110, 60] on link "Difusiones" at bounding box center [83, 61] width 88 height 23
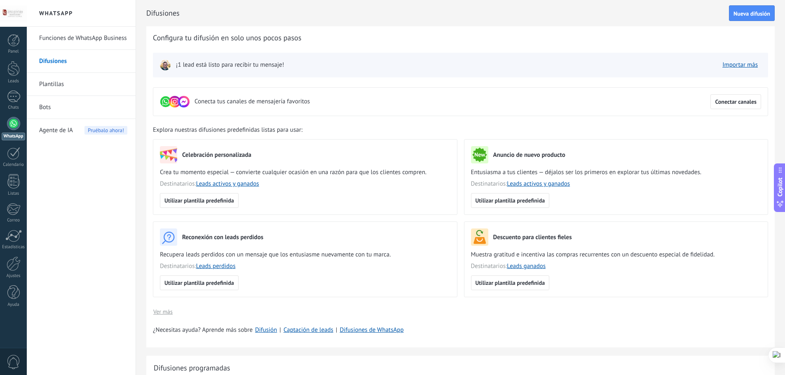
click at [118, 31] on link "Funciones de WhatsApp Business" at bounding box center [83, 38] width 88 height 23
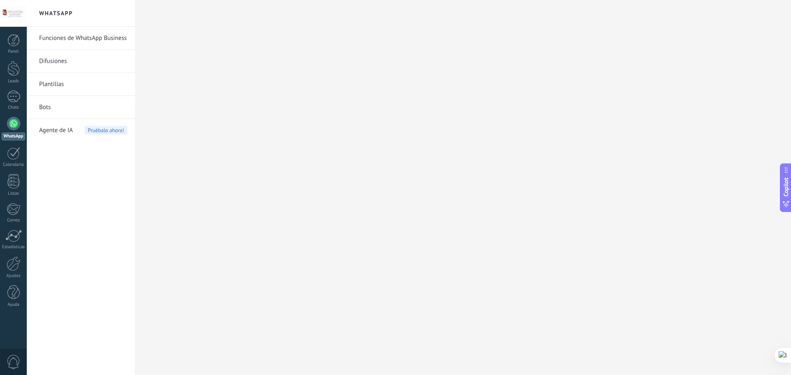
click at [109, 62] on link "Difusiones" at bounding box center [83, 61] width 88 height 23
click at [56, 59] on link "Difusiones" at bounding box center [83, 61] width 88 height 23
click at [104, 38] on link "Funciones de WhatsApp Business" at bounding box center [83, 38] width 88 height 23
click at [47, 66] on link "Difusiones" at bounding box center [83, 61] width 88 height 23
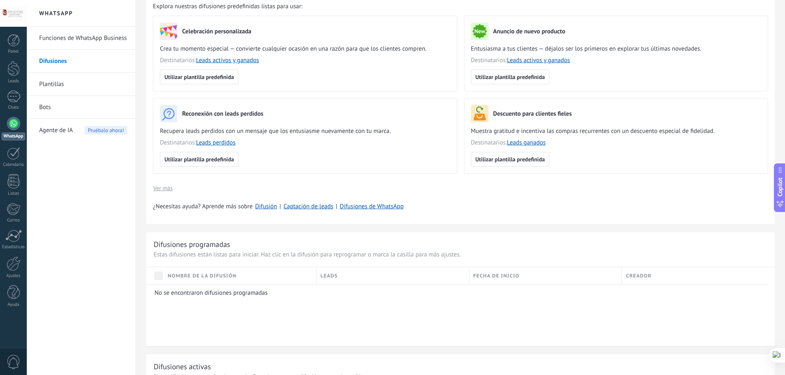
scroll to position [165, 0]
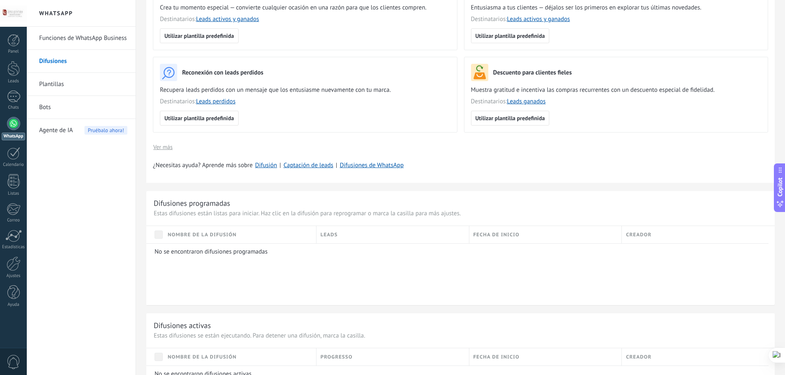
click at [214, 237] on span "Nombre de la difusión" at bounding box center [202, 235] width 69 height 8
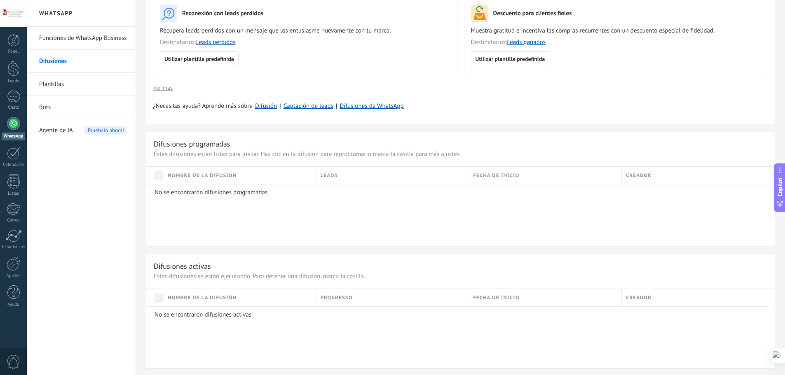
scroll to position [101, 0]
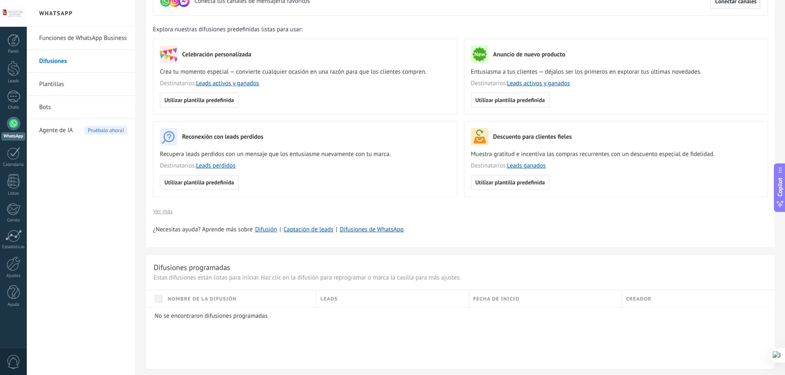
click at [198, 272] on div "Difusiones programadas" at bounding box center [192, 267] width 76 height 9
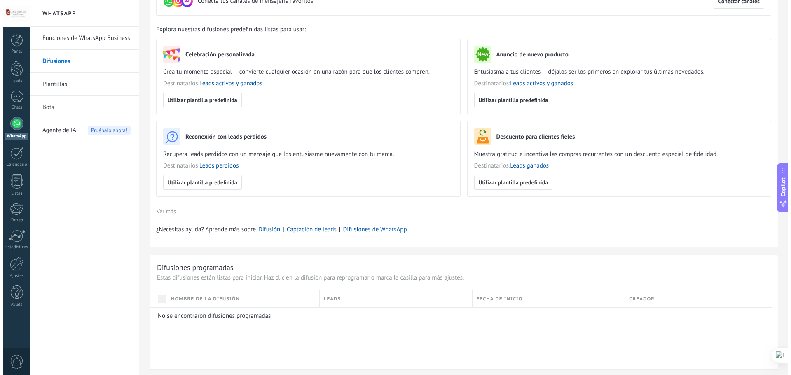
scroll to position [0, 0]
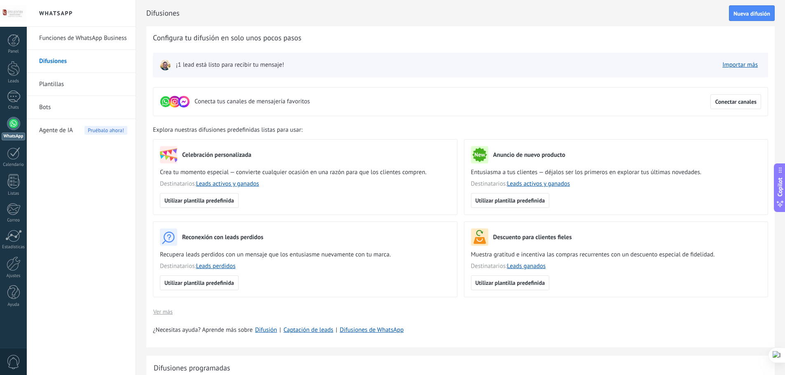
click at [253, 43] on div "Configura tu difusión en solo unos pocos pasos Conecta tus canales de mensajerí…" at bounding box center [460, 186] width 628 height 321
click at [737, 101] on span "Conectar canales" at bounding box center [736, 102] width 42 height 6
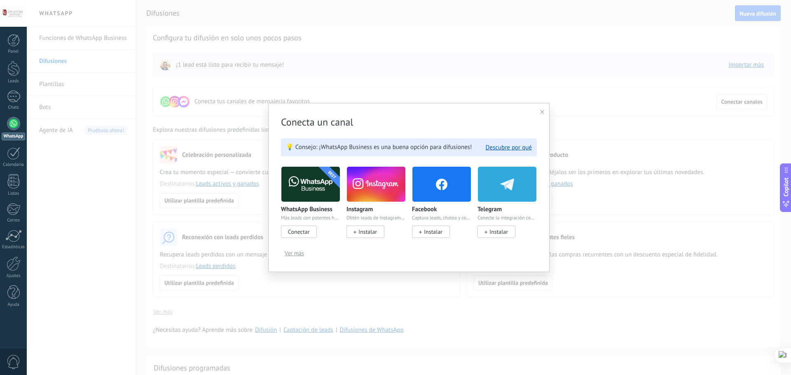
click at [300, 233] on span "Conectar" at bounding box center [298, 231] width 21 height 7
click at [300, 238] on span "Conectar" at bounding box center [299, 232] width 36 height 12
click at [301, 233] on span "Conectar" at bounding box center [298, 231] width 21 height 7
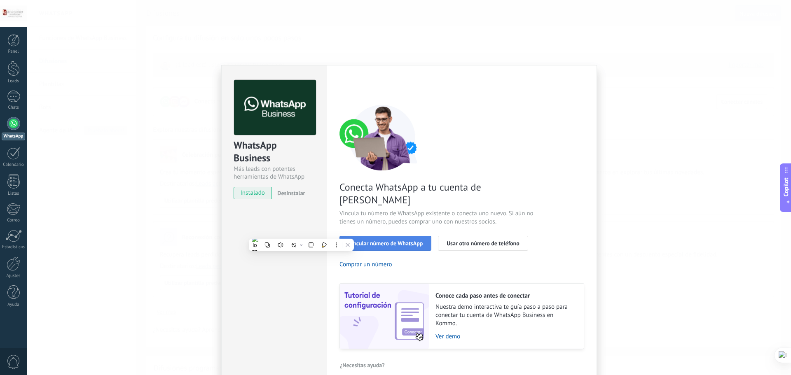
click at [411, 241] on span "Vincular número de WhatsApp" at bounding box center [385, 244] width 75 height 6
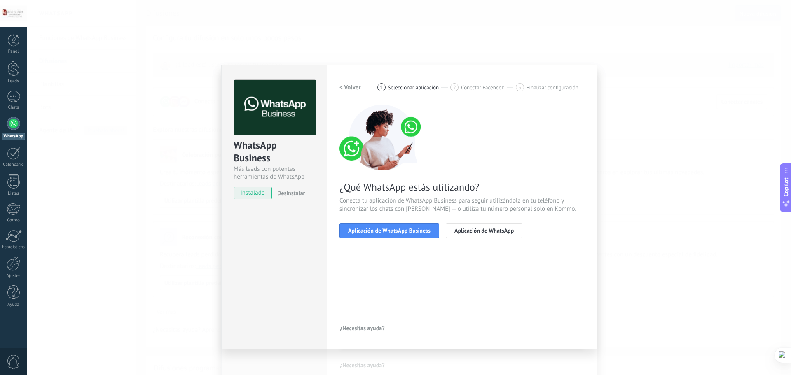
click at [411, 230] on span "Aplicación de WhatsApp Business" at bounding box center [389, 231] width 82 height 6
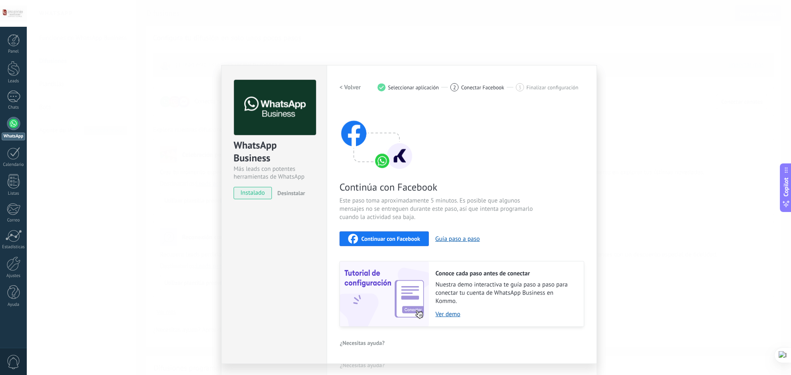
click at [407, 238] on span "Continuar con Facebook" at bounding box center [390, 239] width 59 height 6
click at [16, 124] on div at bounding box center [13, 123] width 13 height 13
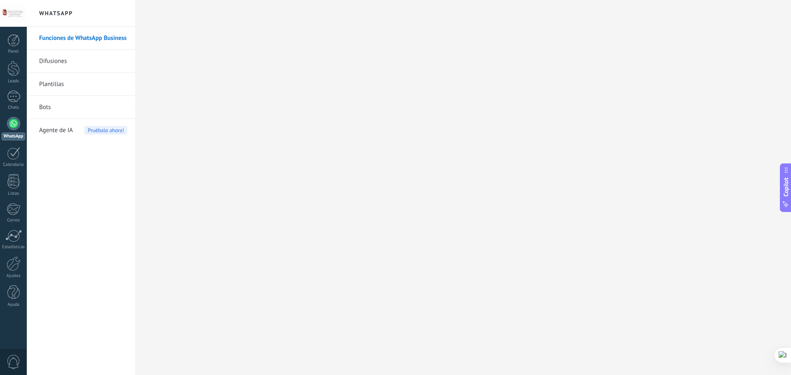
click at [9, 14] on div at bounding box center [13, 13] width 27 height 27
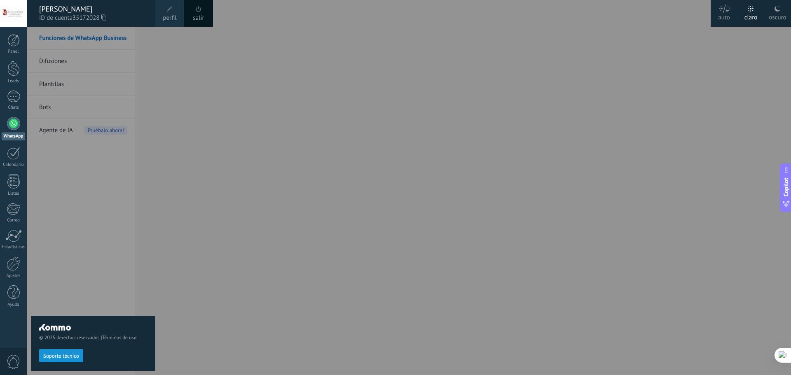
click at [105, 19] on icon at bounding box center [103, 17] width 5 height 6
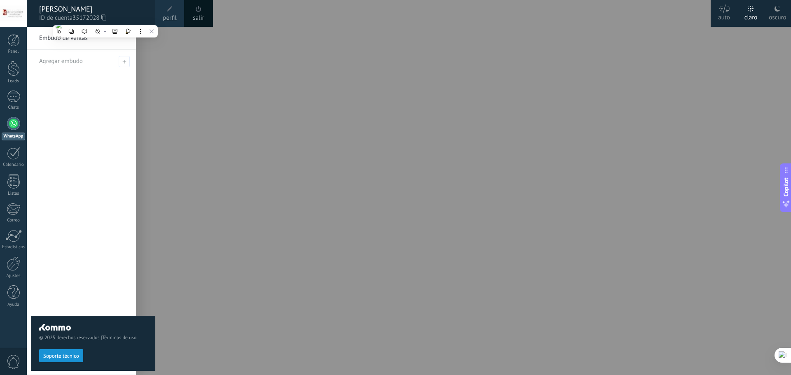
click at [77, 42] on div "© 2025 derechos reservados | Términos de uso Soporte técnico" at bounding box center [93, 201] width 124 height 349
click at [76, 39] on div "© 2025 derechos reservados | Términos de uso Soporte técnico" at bounding box center [93, 201] width 124 height 349
click at [169, 16] on span "perfil" at bounding box center [170, 18] width 14 height 9
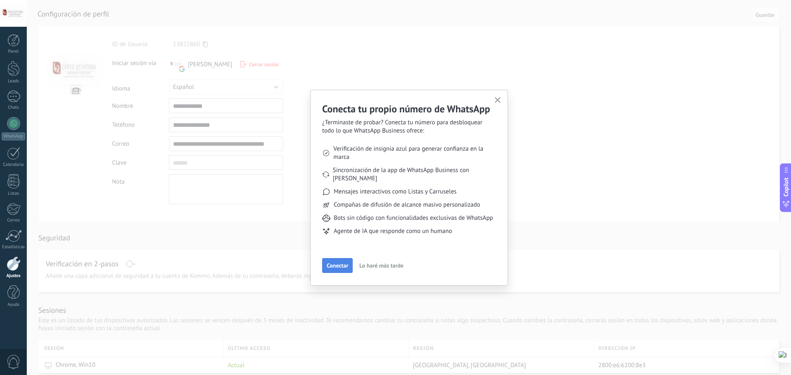
click at [335, 265] on span "Conectar" at bounding box center [337, 266] width 21 height 6
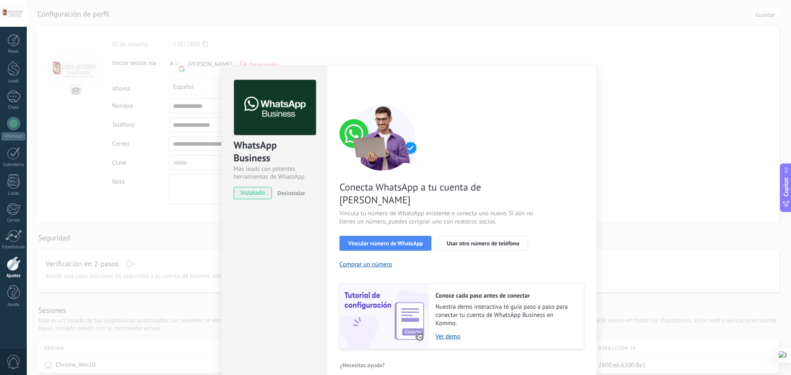
click at [293, 192] on span "Desinstalar" at bounding box center [291, 193] width 28 height 7
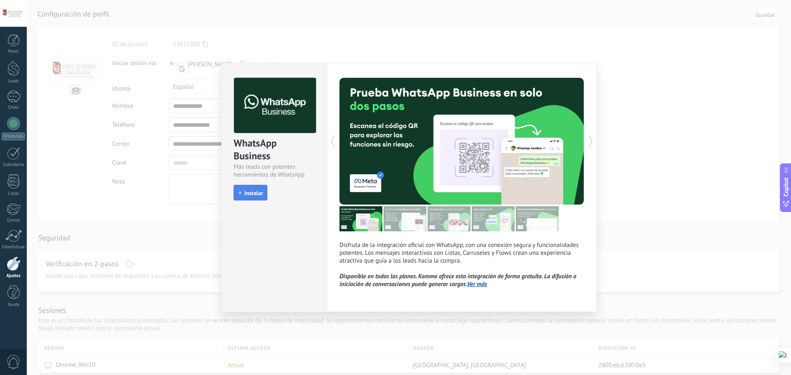
click at [256, 193] on span "Instalar" at bounding box center [253, 193] width 19 height 6
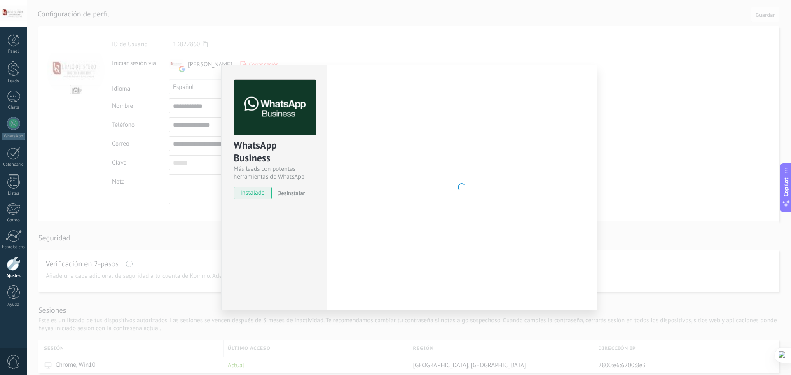
click at [118, 213] on div "WhatsApp Business Más leads con potentes herramientas de WhatsApp instalado Des…" at bounding box center [409, 187] width 764 height 375
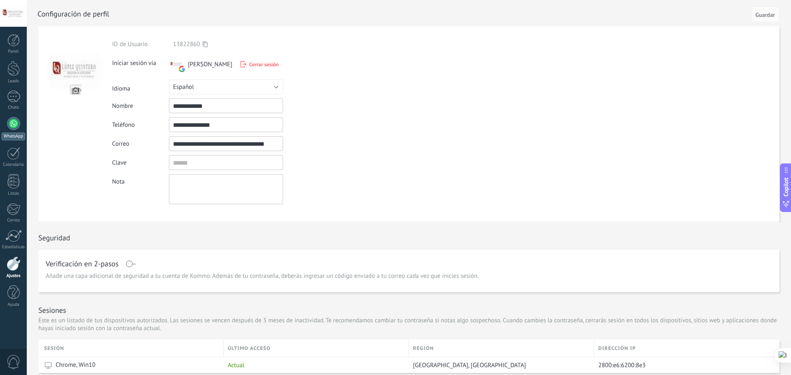
click at [11, 136] on div "WhatsApp" at bounding box center [13, 137] width 23 height 8
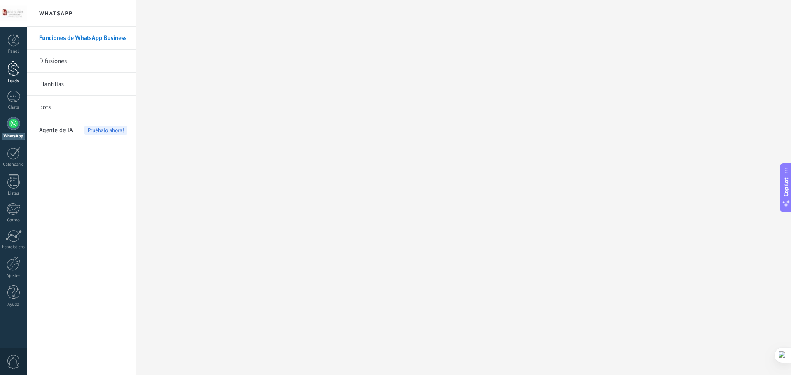
click at [14, 68] on div at bounding box center [13, 68] width 12 height 15
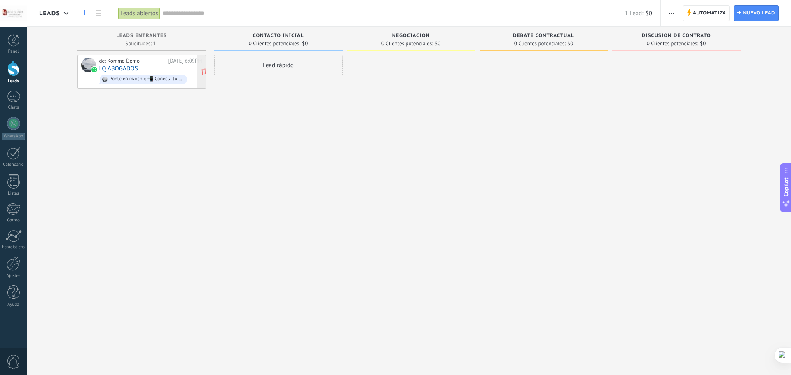
click at [172, 66] on div "de: Kommo Demo Hoy 6:09PM LQ ABOGADOS Ponte en marcha: 📲 Conecta tu número de W…" at bounding box center [150, 72] width 103 height 28
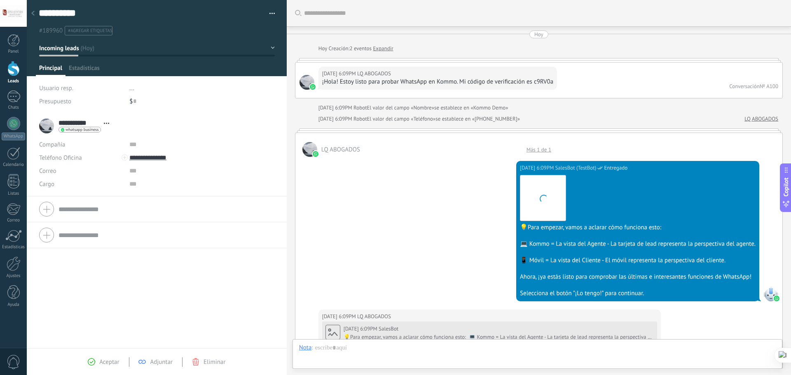
scroll to position [777, 0]
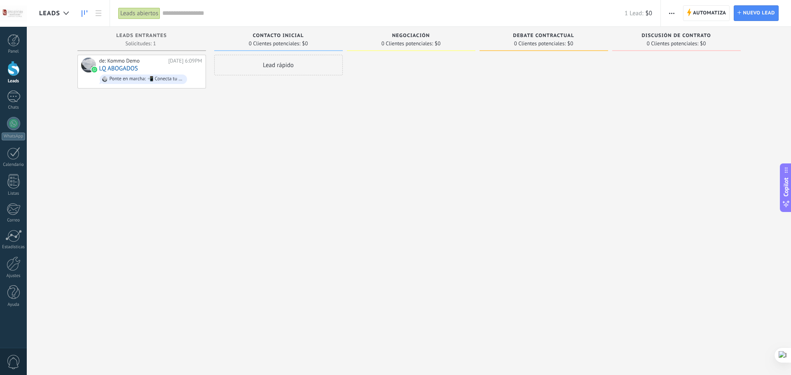
click at [253, 67] on div "Lead rápido" at bounding box center [278, 65] width 129 height 21
click at [285, 70] on input "text" at bounding box center [278, 66] width 120 height 12
paste input "**********"
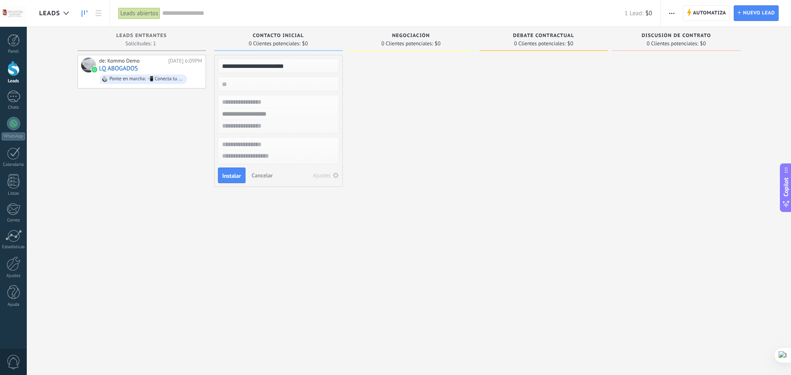
type input "**********"
click at [267, 87] on input "numeric" at bounding box center [278, 84] width 120 height 12
click at [267, 104] on input "text" at bounding box center [278, 102] width 120 height 12
paste input "**********"
type input "**********"
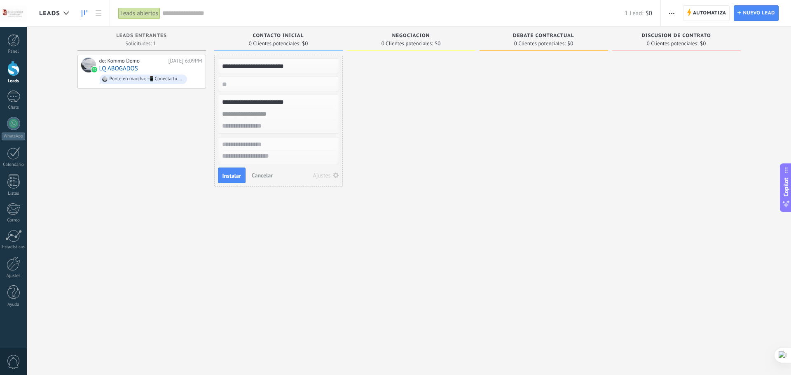
click at [272, 112] on input "text" at bounding box center [278, 114] width 120 height 12
paste input "**********"
type input "**********"
click at [281, 128] on input "text" at bounding box center [278, 126] width 120 height 12
paste input "**********"
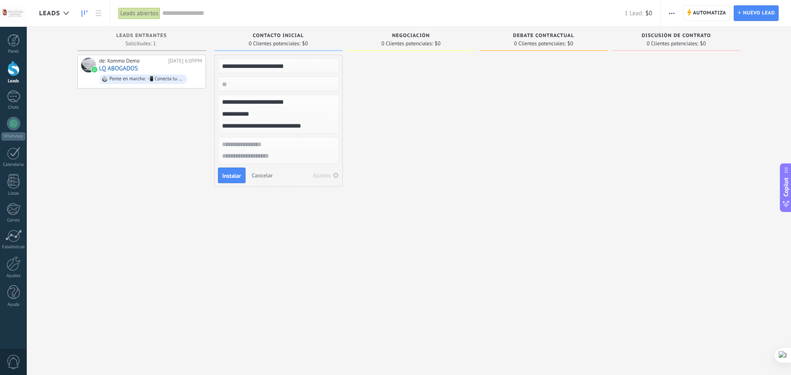
type input "**********"
click at [276, 146] on input "text" at bounding box center [278, 145] width 120 height 12
type input "**********"
click at [234, 176] on span "Instalar" at bounding box center [231, 176] width 19 height 6
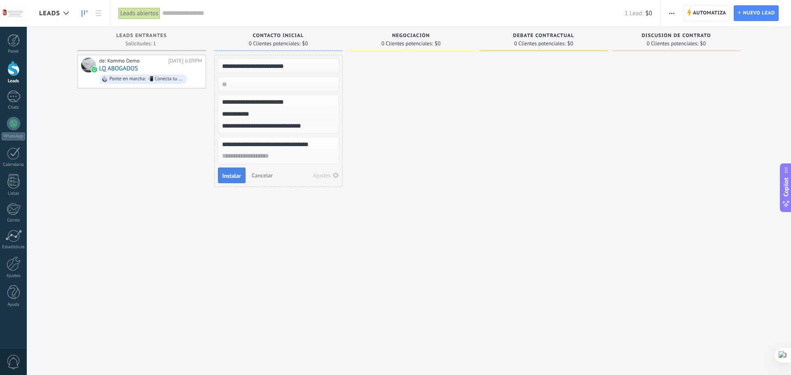
scroll to position [0, 0]
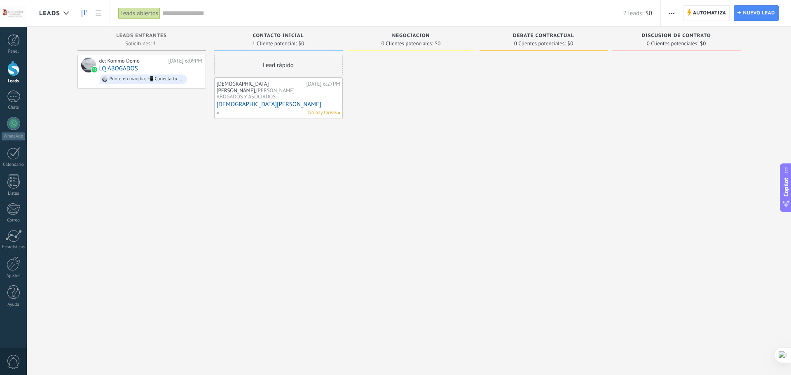
click at [324, 109] on span "No hay tareas" at bounding box center [322, 112] width 29 height 7
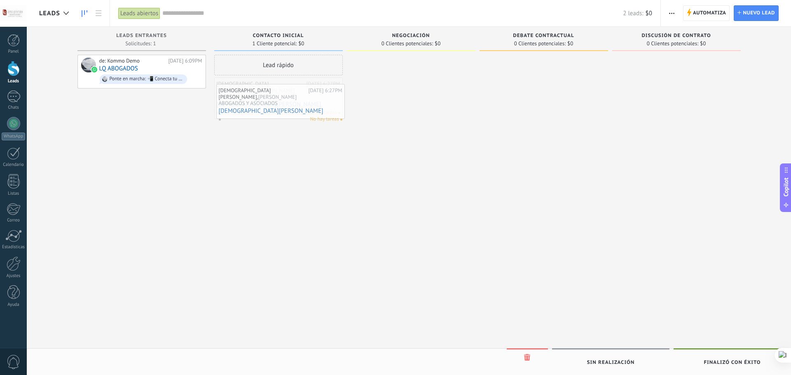
drag, startPoint x: 324, startPoint y: 107, endPoint x: 326, endPoint y: 117, distance: 11.0
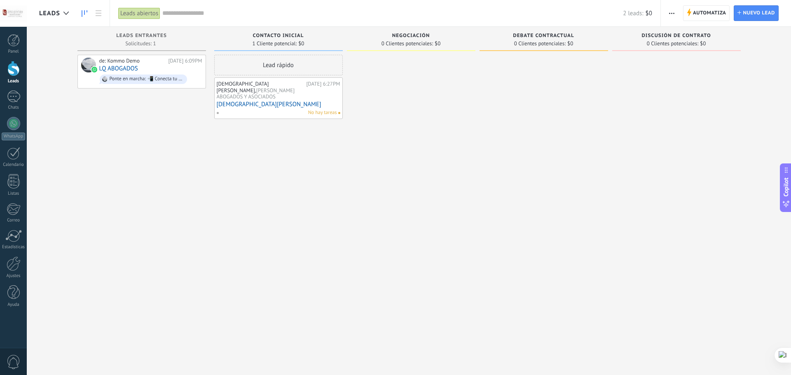
click at [295, 94] on span "LOPEZ QUINTERO ABOGADOS Y ASOCIADOS" at bounding box center [256, 94] width 78 height 14
click at [220, 109] on span at bounding box center [220, 112] width 9 height 7
click at [323, 107] on div at bounding box center [278, 94] width 129 height 35
click at [16, 129] on div at bounding box center [13, 123] width 13 height 13
